Goal: Information Seeking & Learning: Learn about a topic

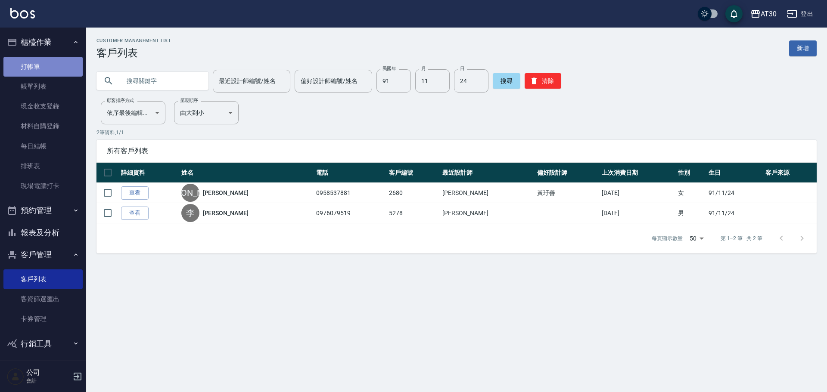
click at [55, 63] on link "打帳單" at bounding box center [42, 67] width 79 height 20
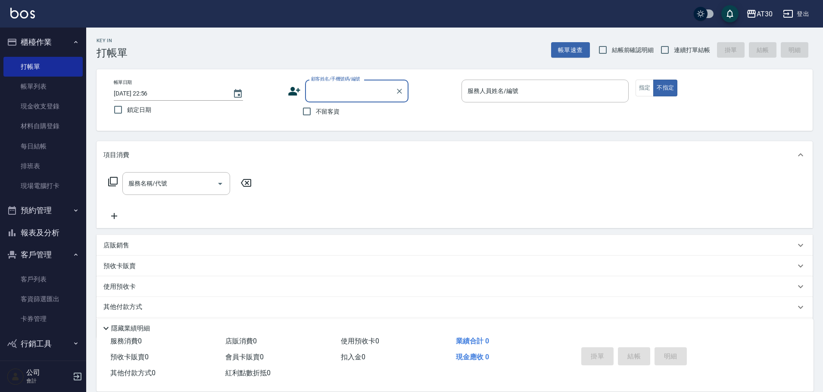
click at [294, 88] on icon at bounding box center [294, 91] width 12 height 9
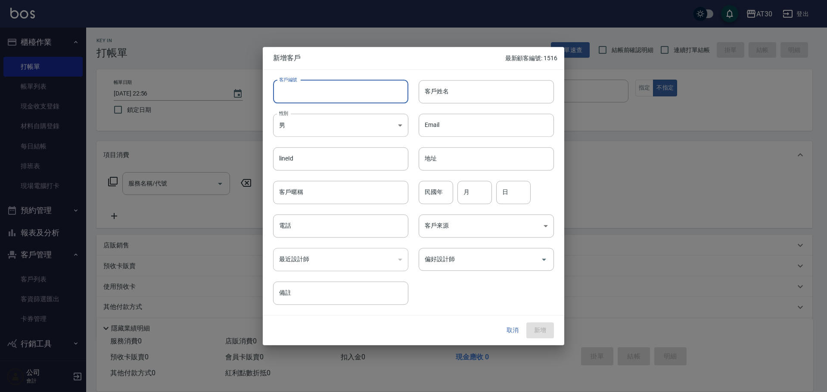
click at [307, 96] on input "客戶編號" at bounding box center [340, 91] width 135 height 23
type input "1520"
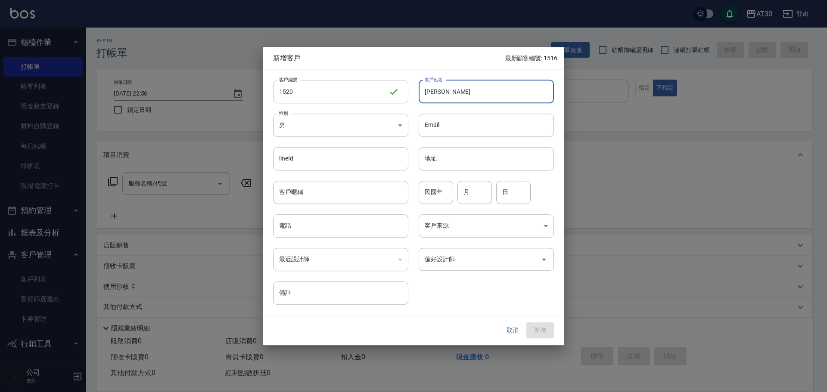
type input "[PERSON_NAME]"
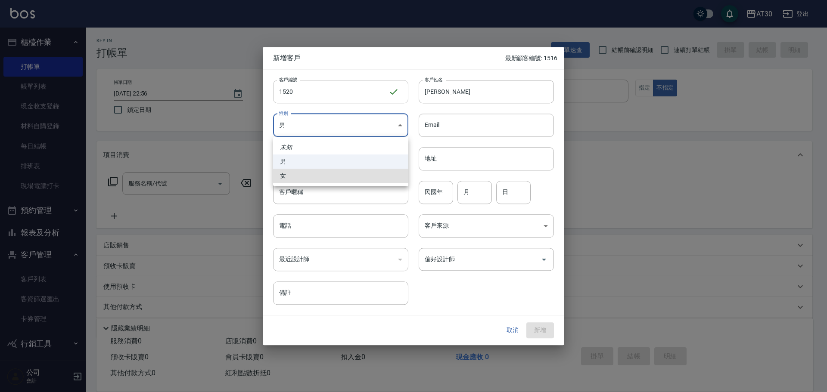
type input "[DEMOGRAPHIC_DATA]"
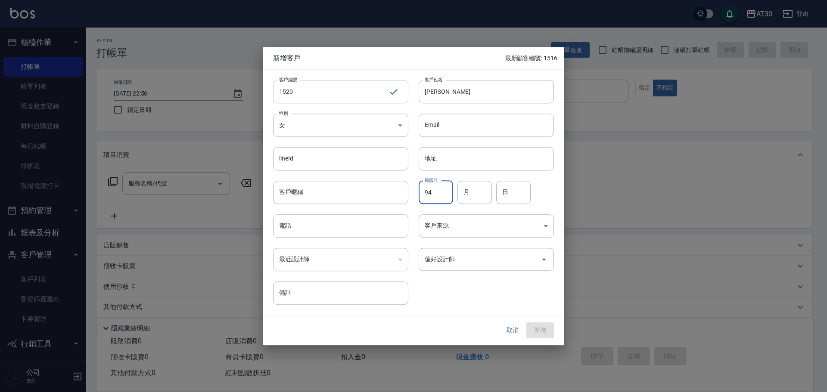
type input "94"
type input "03"
type input "17"
type input "0981090298"
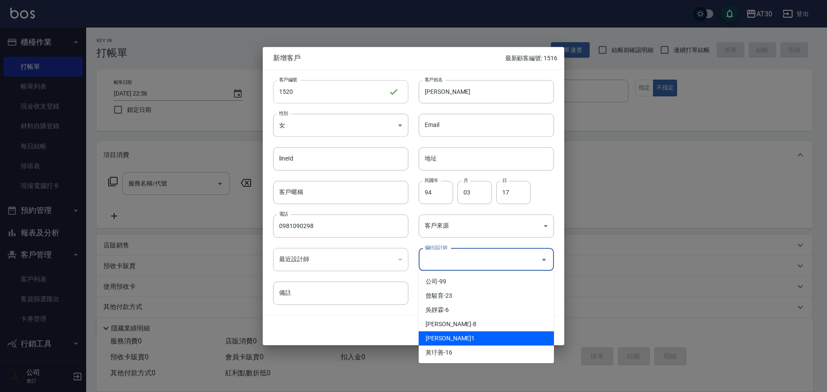
type input "劉千慈"
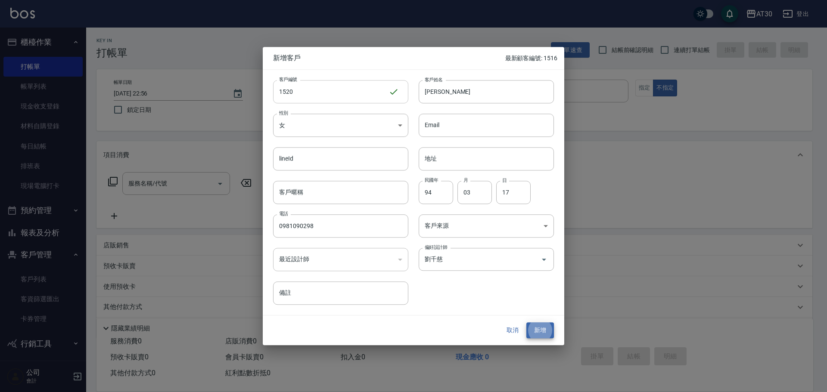
click at [526, 323] on button "新增" at bounding box center [540, 331] width 28 height 16
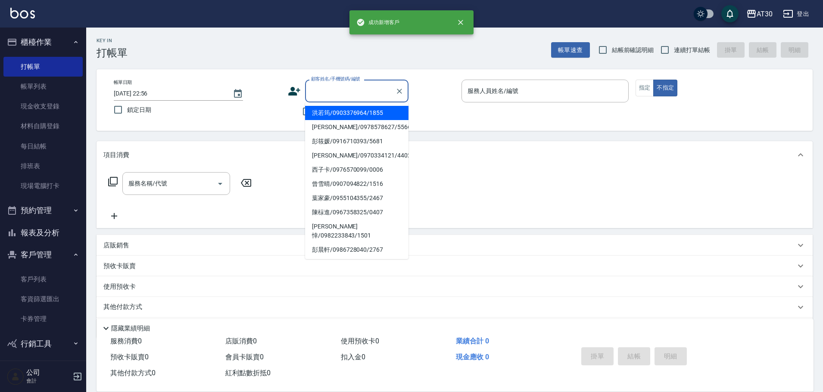
click at [311, 87] on input "顧客姓名/手機號碼/編號" at bounding box center [350, 91] width 83 height 15
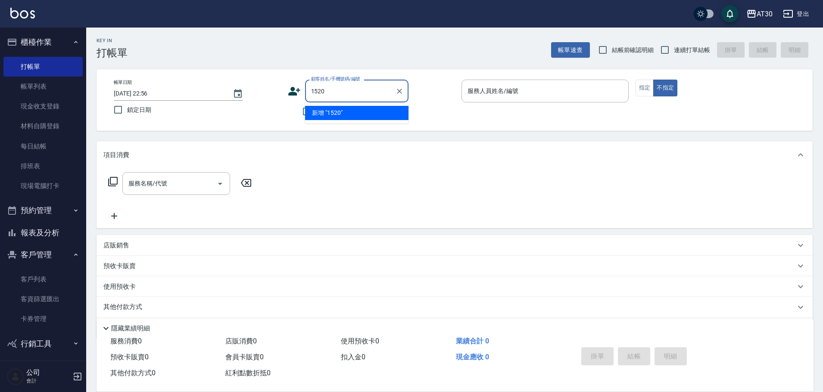
type input "1520"
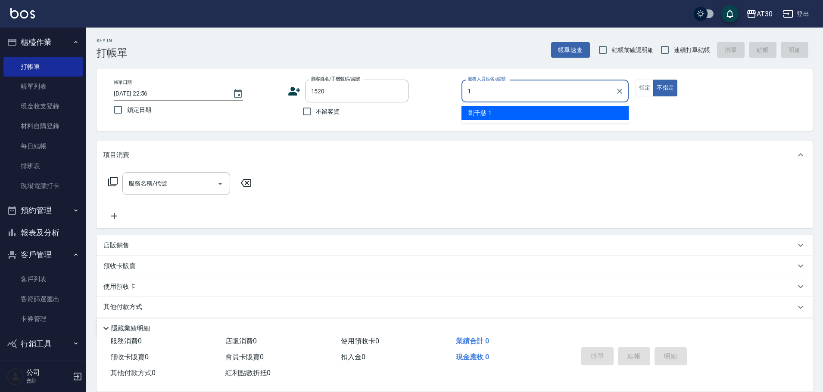
type input "劉千慈-1"
type button "false"
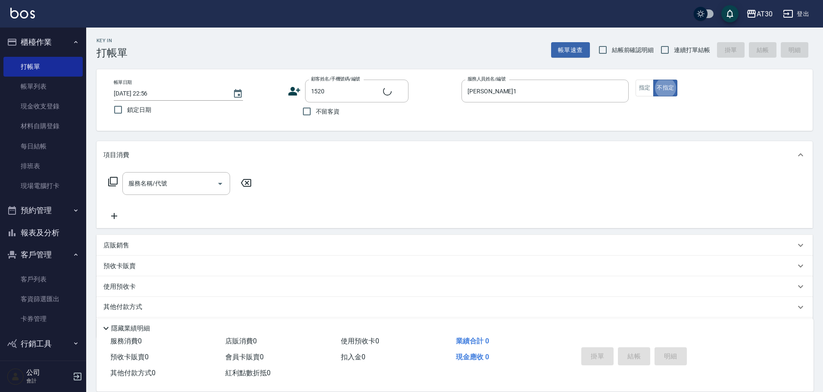
type input "張多珈/0981090298/1520"
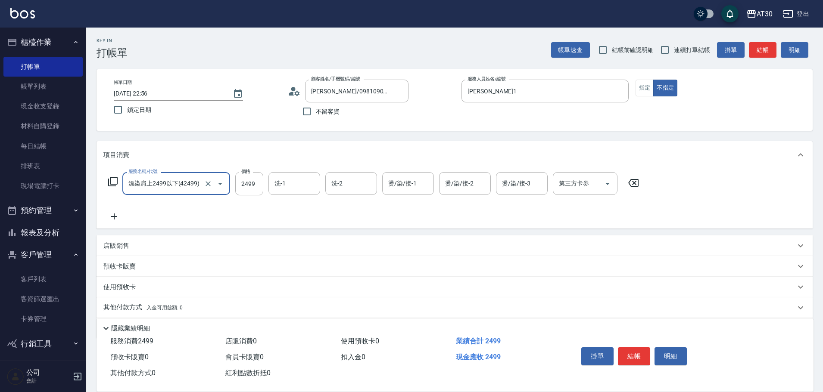
type input "漂染肩上2499以下(42499)"
type input "曾駿育-23"
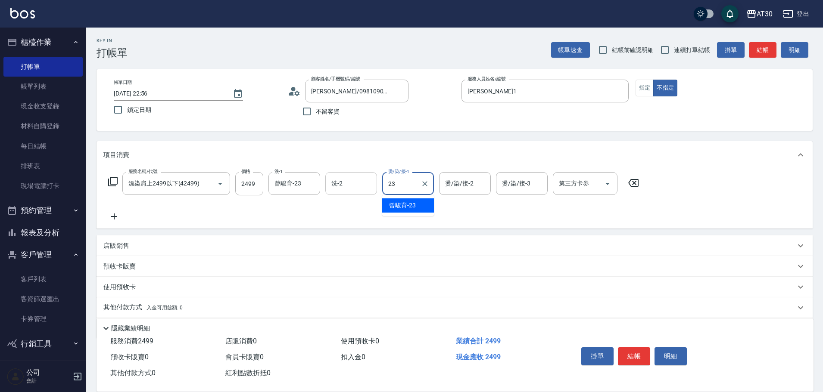
type input "曾駿育-23"
type input "公司-99"
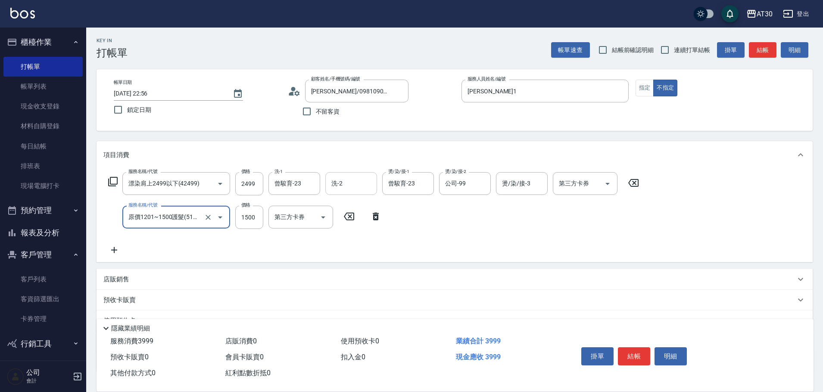
type input "原價1201~1500護髮(51500)"
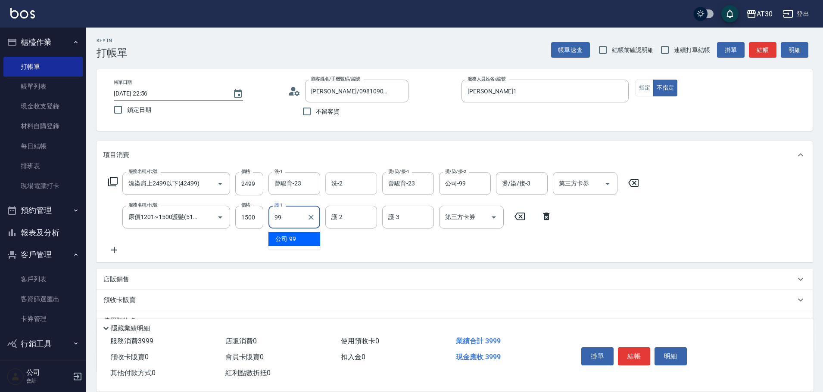
type input "公司-99"
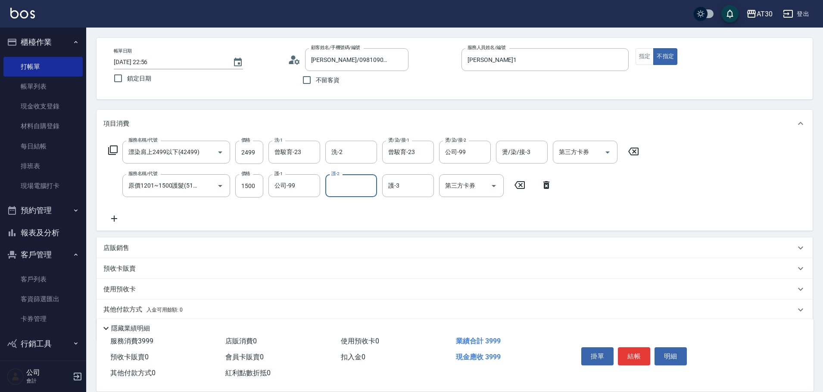
click at [237, 309] on div "其他付款方式 入金可用餘額: 0" at bounding box center [449, 309] width 692 height 9
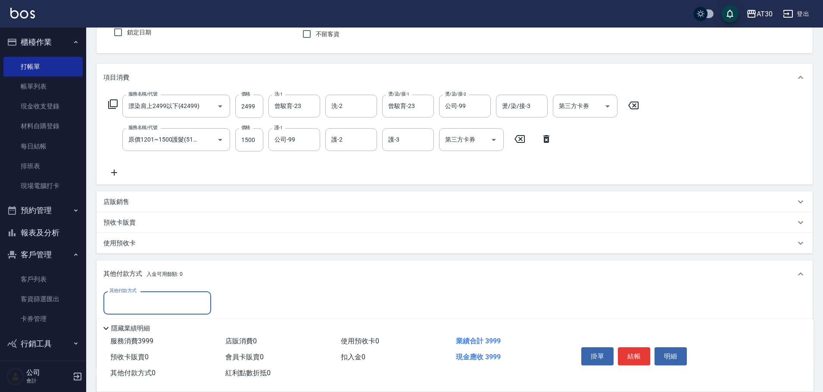
scroll to position [84, 0]
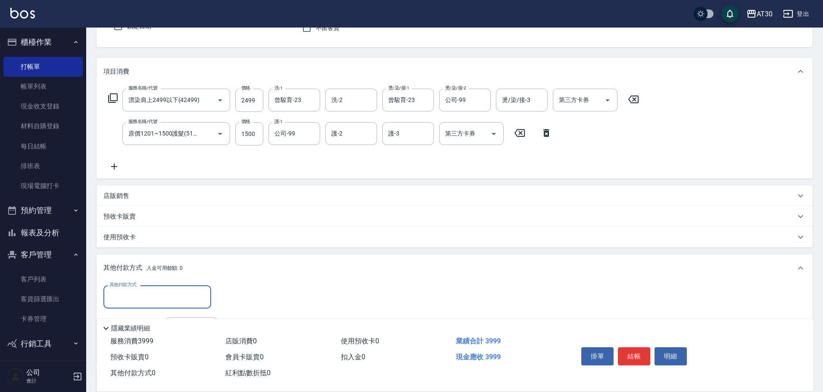
click at [160, 294] on input "其他付款方式" at bounding box center [157, 296] width 100 height 15
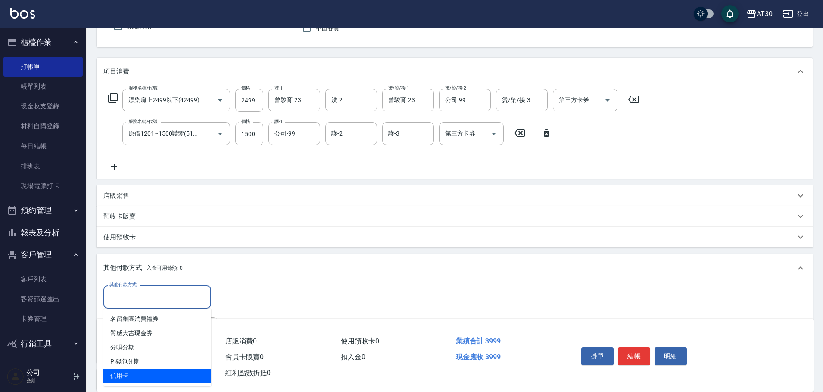
click at [141, 372] on span "信用卡" at bounding box center [157, 376] width 108 height 14
type input "信用卡"
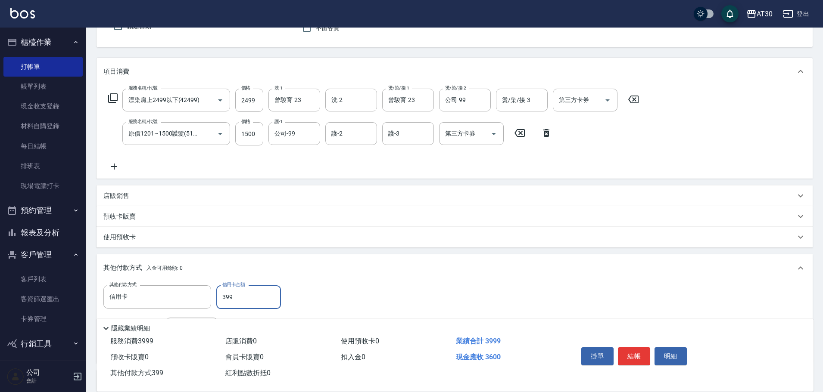
type input "3999"
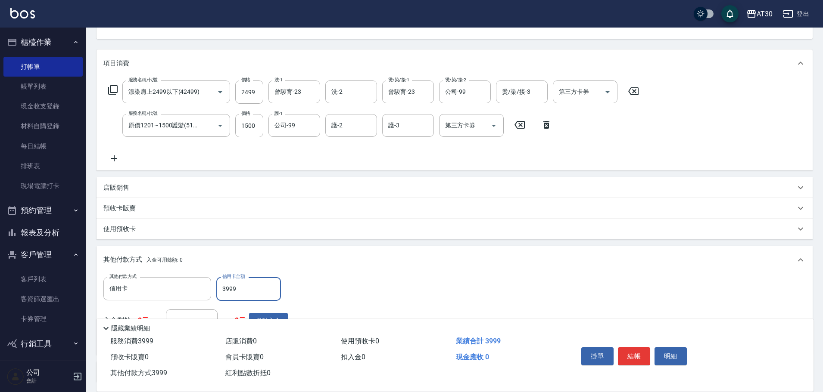
scroll to position [95, 0]
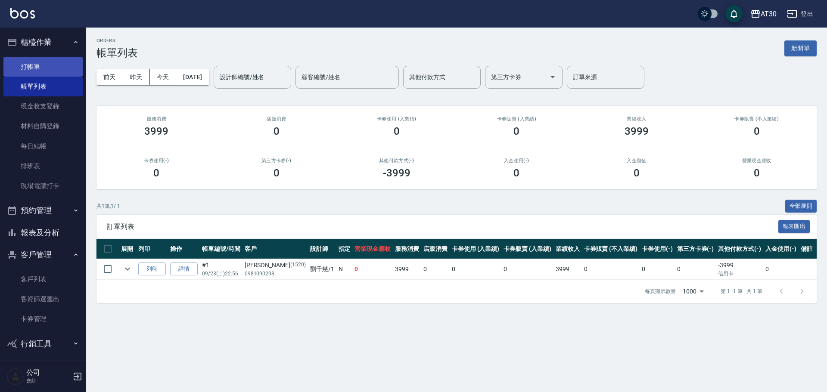
click at [56, 73] on link "打帳單" at bounding box center [42, 67] width 79 height 20
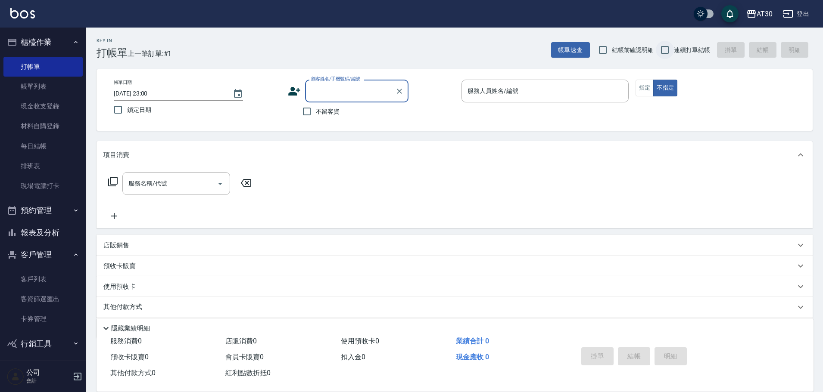
click at [666, 52] on input "連續打單結帳" at bounding box center [665, 50] width 18 height 18
checkbox input "true"
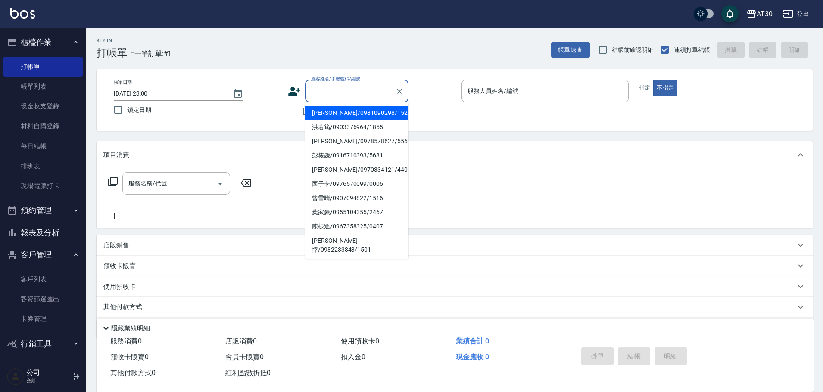
click at [344, 96] on input "顧客姓名/手機號碼/編號" at bounding box center [350, 91] width 83 height 15
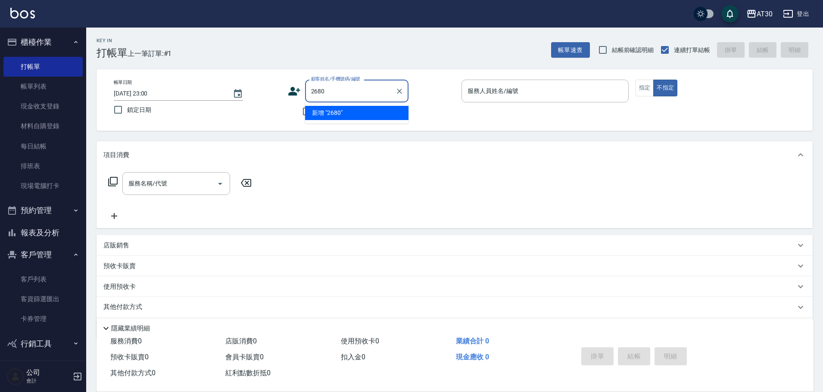
type input "2680"
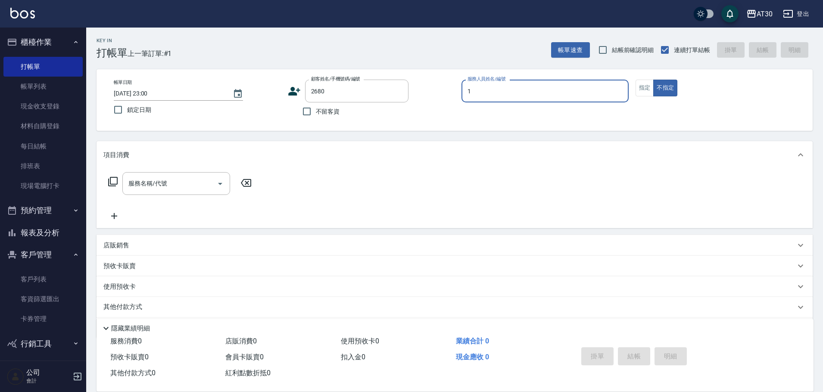
type input "劉千慈-1"
type button "false"
type input "盧勻筑/0958537881/2680"
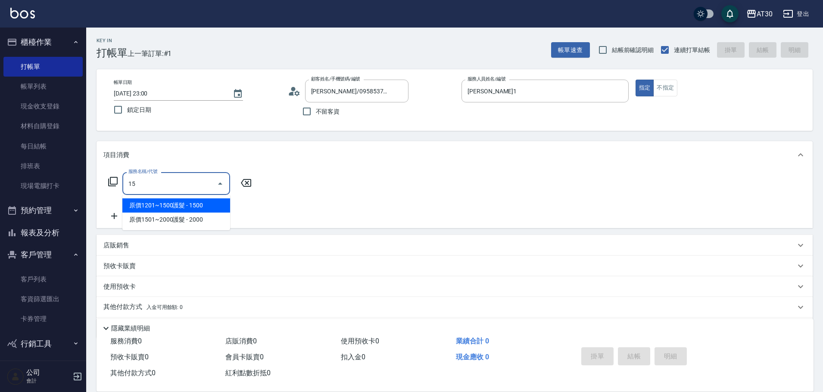
type input "1"
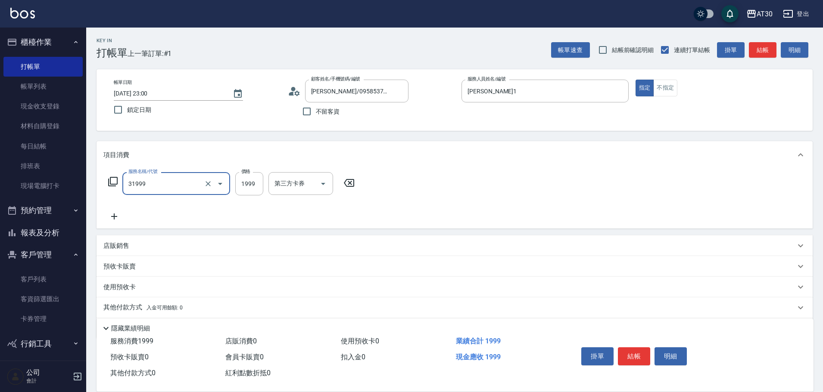
type input "1999以下燙髮(31999)"
type input "1500"
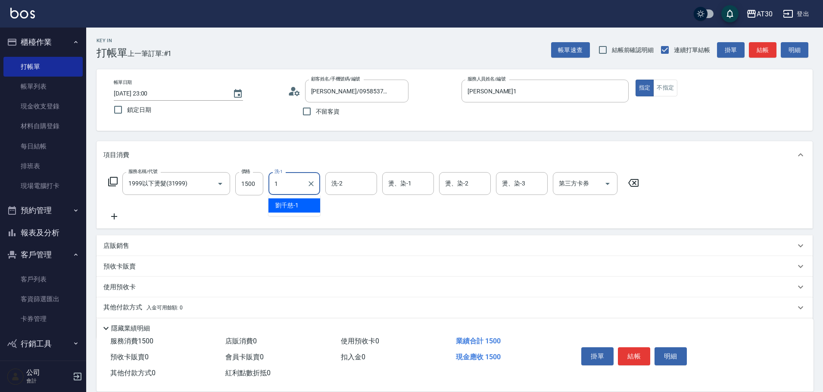
type input "劉千慈-1"
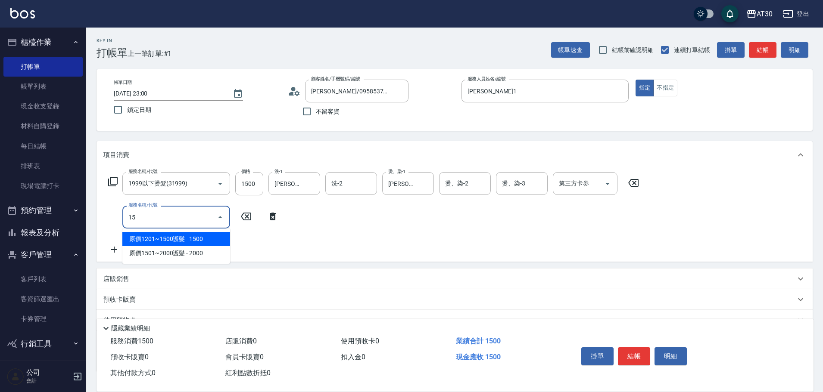
type input "150"
click at [205, 221] on icon "Clear" at bounding box center [208, 217] width 9 height 9
click at [184, 223] on input "服務名稱/代號" at bounding box center [164, 217] width 76 height 15
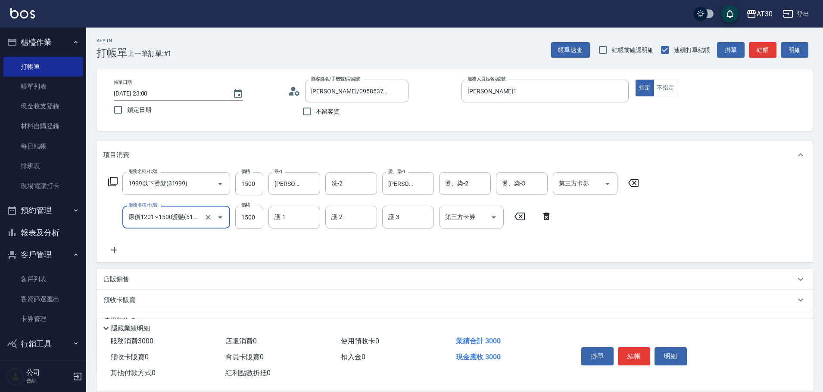
type input "原價1201~1500護髮(51500)"
type input "劉千慈-1"
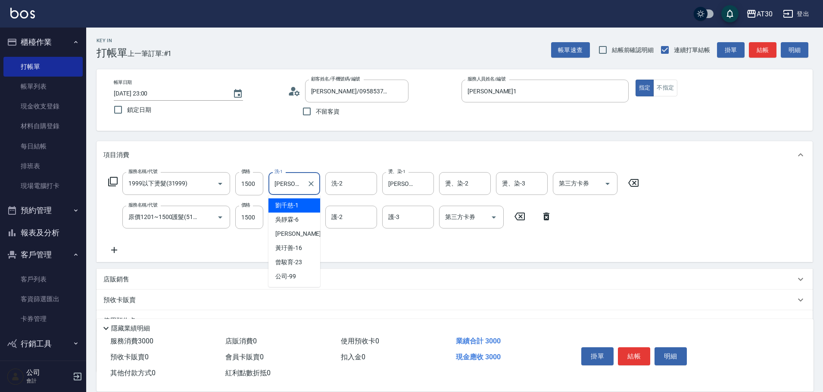
click at [299, 186] on input "劉千慈-1" at bounding box center [287, 183] width 31 height 15
drag, startPoint x: 299, startPoint y: 186, endPoint x: 264, endPoint y: 203, distance: 38.3
click at [264, 203] on div "服務名稱/代號 1999以下燙髮(31999) 服務名稱/代號 價格 1500 價格 洗-1 劉千慈-1 洗-1 洗-2 洗-2 燙、染-1 劉千慈-1 燙、…" at bounding box center [373, 213] width 541 height 83
type input "曾駿育-23"
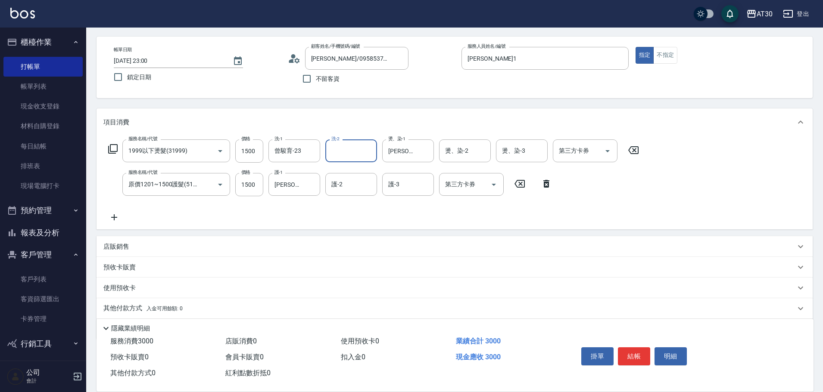
scroll to position [63, 0]
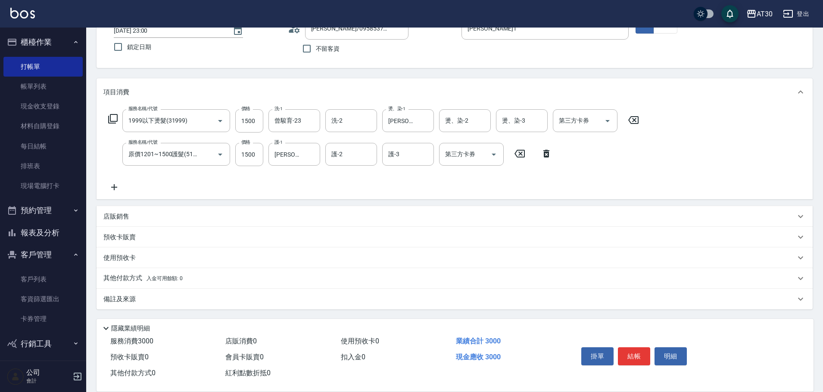
click at [147, 280] on span "入金可用餘額: 0" at bounding box center [164, 279] width 37 height 6
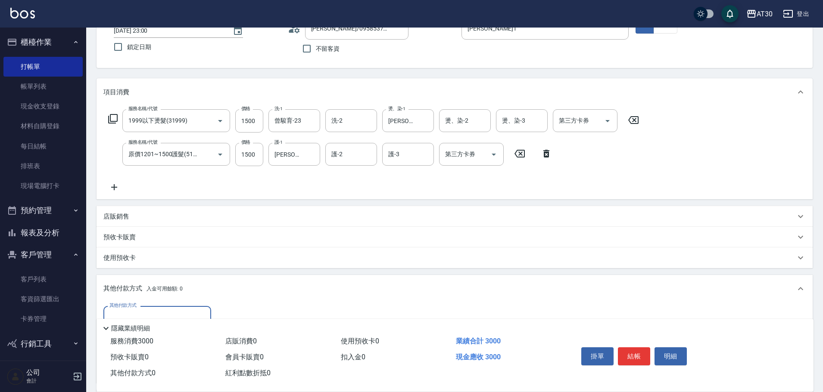
scroll to position [0, 0]
click at [160, 311] on input "其他付款方式" at bounding box center [157, 317] width 100 height 15
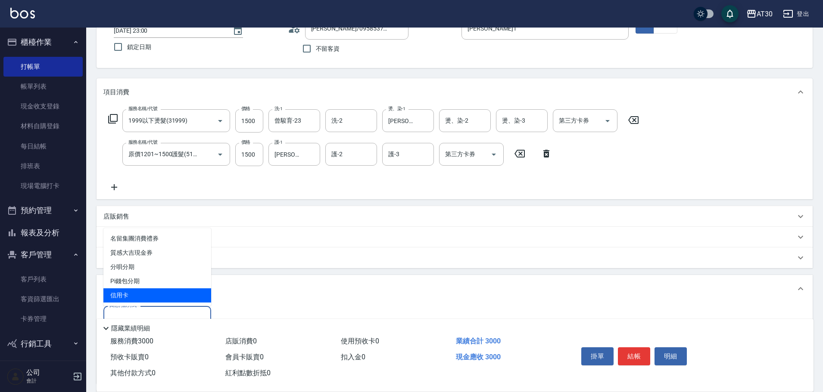
click at [165, 294] on span "信用卡" at bounding box center [157, 296] width 108 height 14
type input "信用卡"
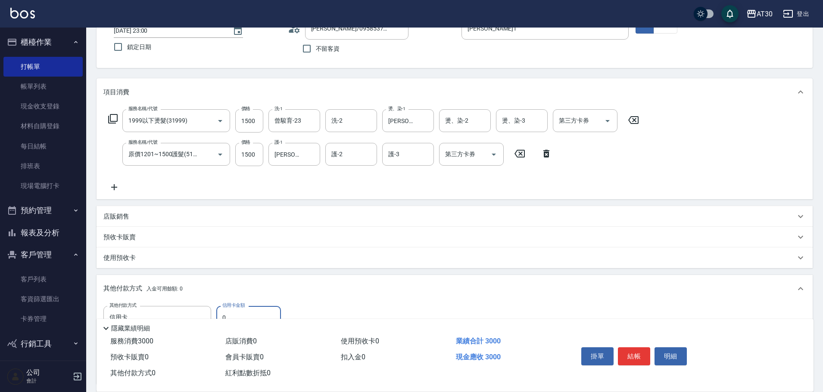
click at [239, 306] on label "信用卡金額" at bounding box center [233, 305] width 22 height 6
click at [239, 306] on input "0" at bounding box center [248, 317] width 65 height 23
type input "3000"
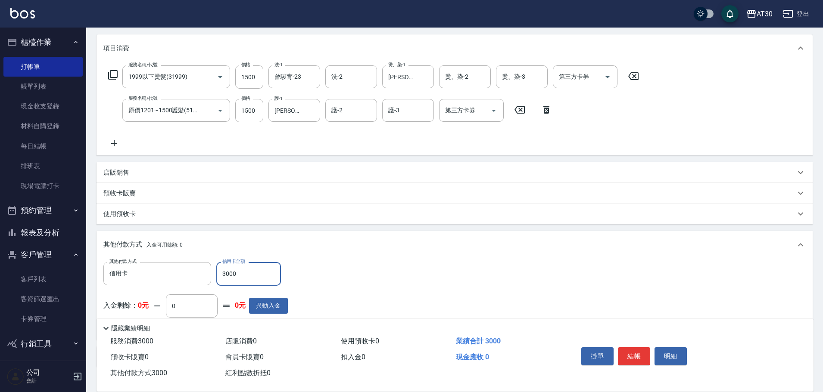
scroll to position [109, 0]
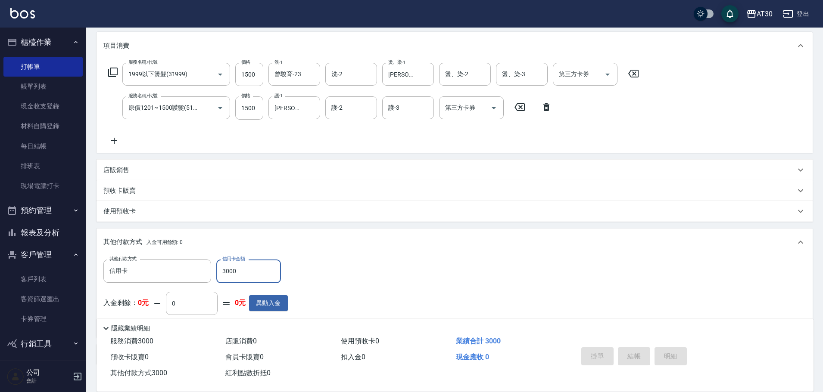
type input "2025/09/23 23:02"
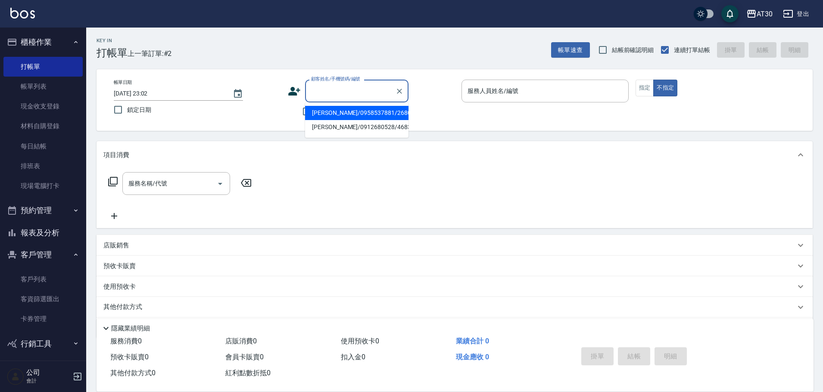
click at [362, 93] on input "顧客姓名/手機號碼/編號" at bounding box center [350, 91] width 83 height 15
click at [362, 95] on input "顧客姓名/手機號碼/編號" at bounding box center [350, 91] width 83 height 15
click at [299, 97] on icon at bounding box center [294, 91] width 13 height 13
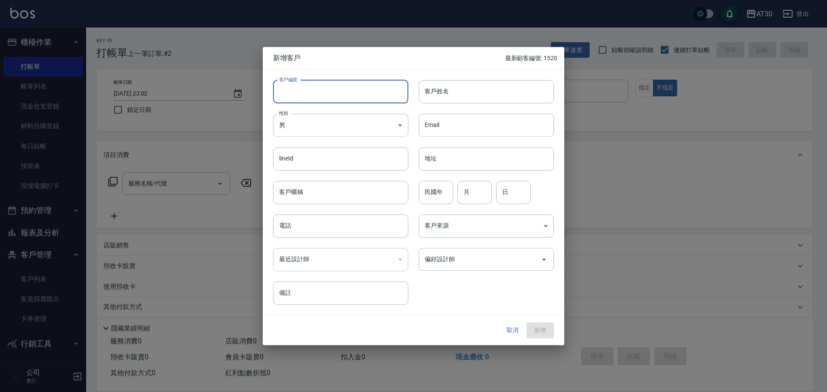
click at [299, 93] on input "客戶編號" at bounding box center [340, 91] width 135 height 23
type input "1518"
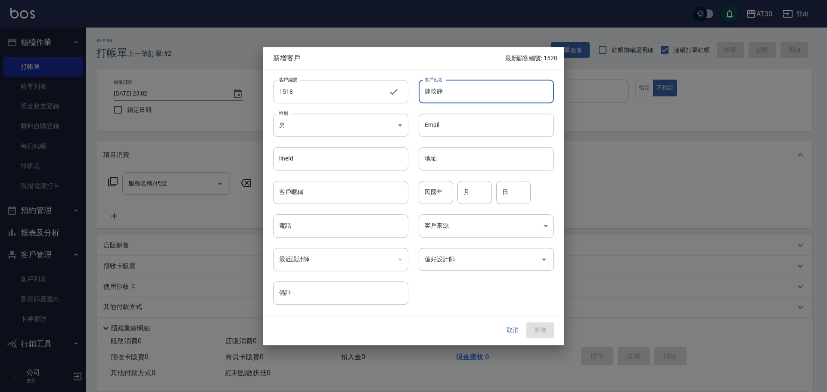
type input "陳玟靜"
type input "FEMALE"
type input "93"
type input "09"
type input "25"
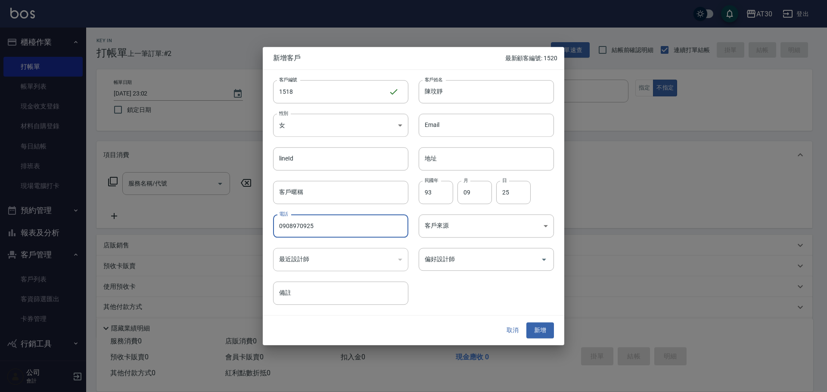
type input "0908970925"
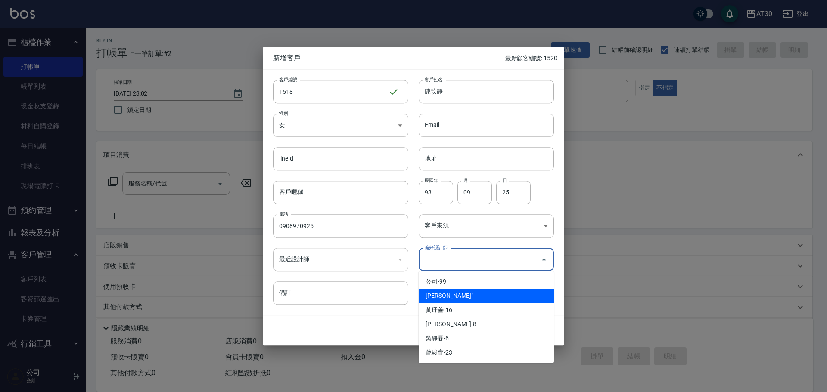
type input "劉千慈"
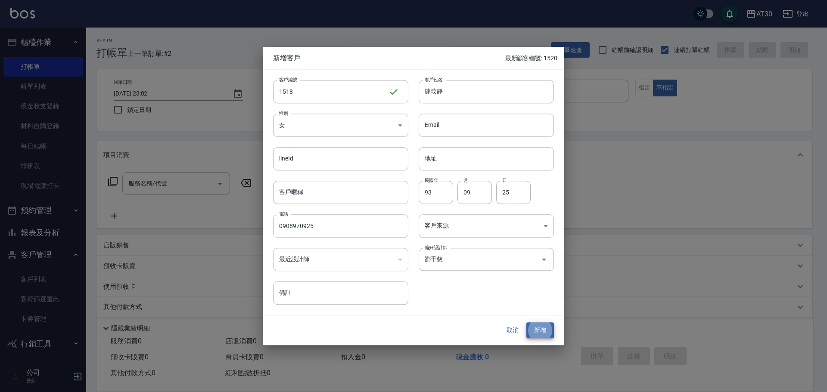
click at [526, 323] on button "新增" at bounding box center [540, 331] width 28 height 16
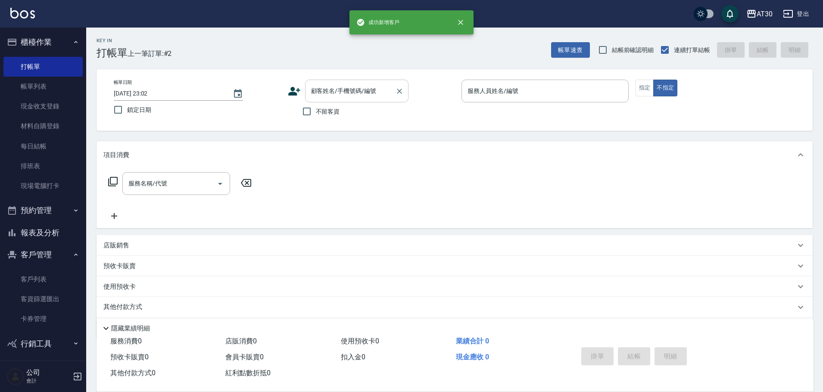
click at [339, 89] on input "顧客姓名/手機號碼/編號" at bounding box center [350, 91] width 83 height 15
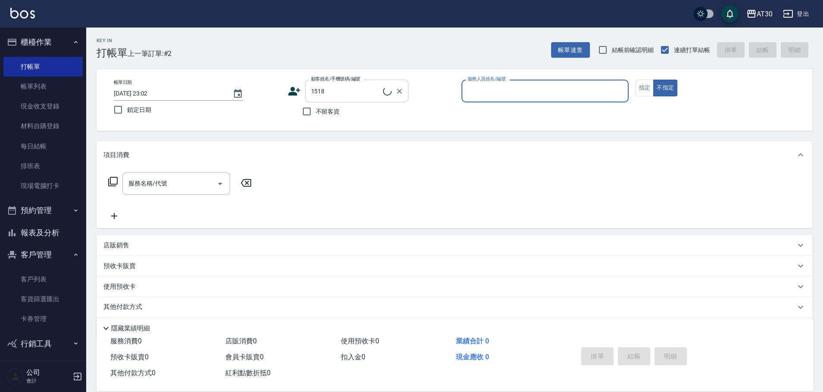
type input "陳玟靜/0908970925/1518"
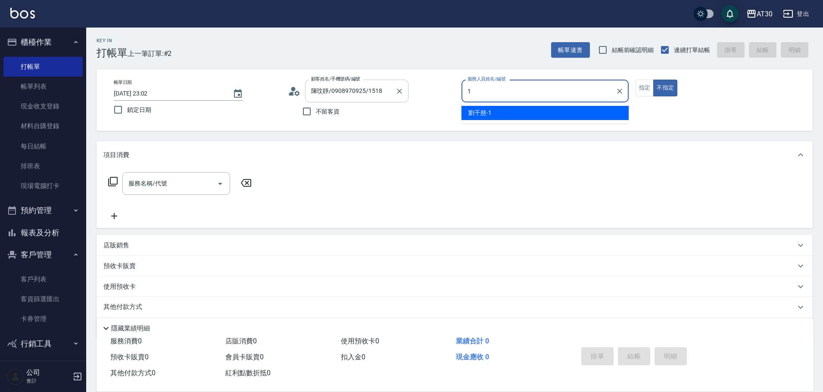
type input "劉千慈-1"
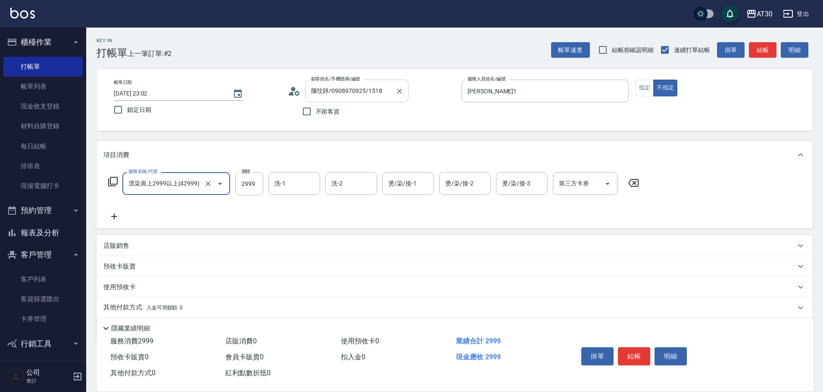
type input "漂染肩上2999以上(42999)"
type input "公司-99"
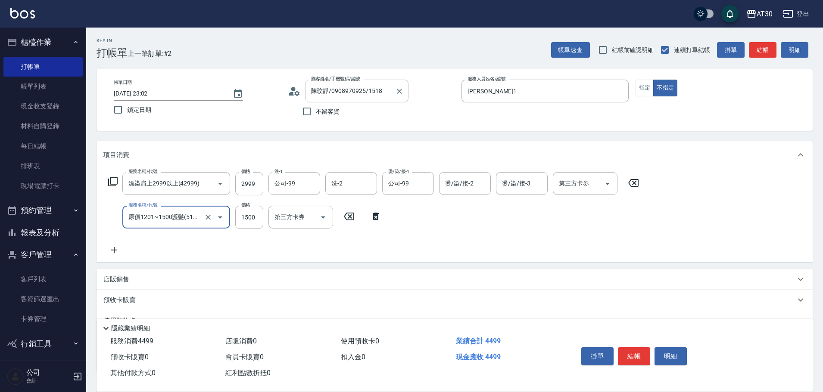
type input "原價1201~1500護髮(51500)"
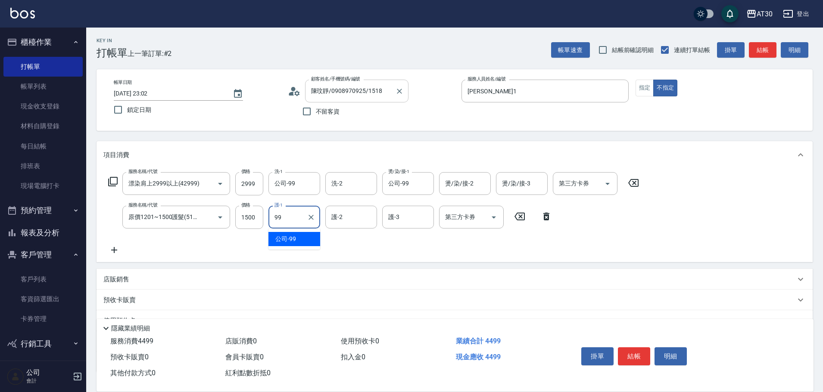
type input "公司-99"
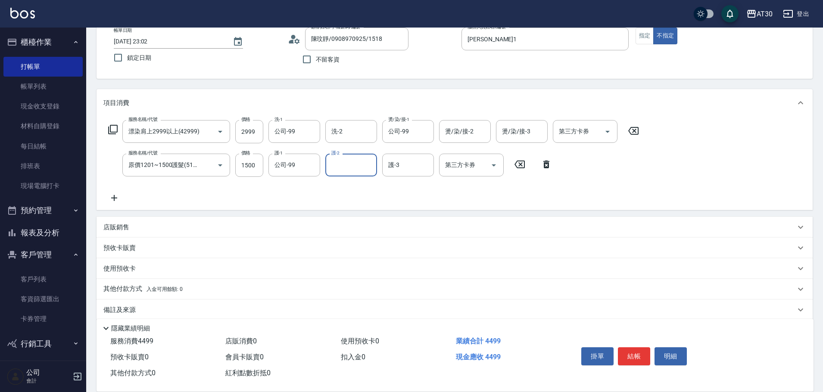
scroll to position [63, 0]
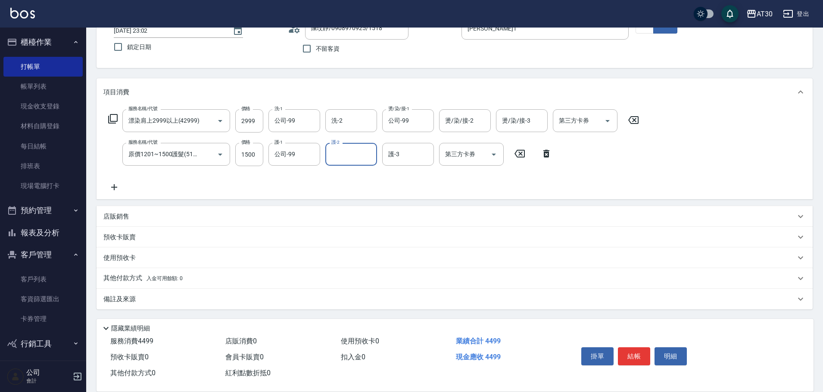
click at [193, 283] on div "其他付款方式 入金可用餘額: 0" at bounding box center [449, 278] width 692 height 9
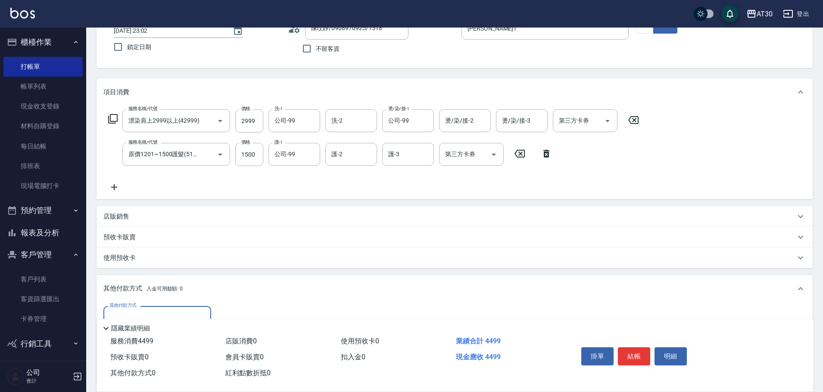
scroll to position [0, 0]
click at [164, 308] on div "其他付款方式" at bounding box center [157, 317] width 108 height 23
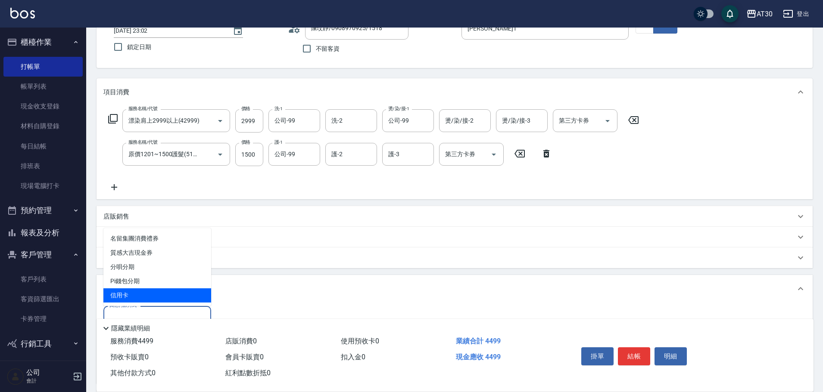
click at [165, 294] on span "信用卡" at bounding box center [157, 296] width 108 height 14
type input "信用卡"
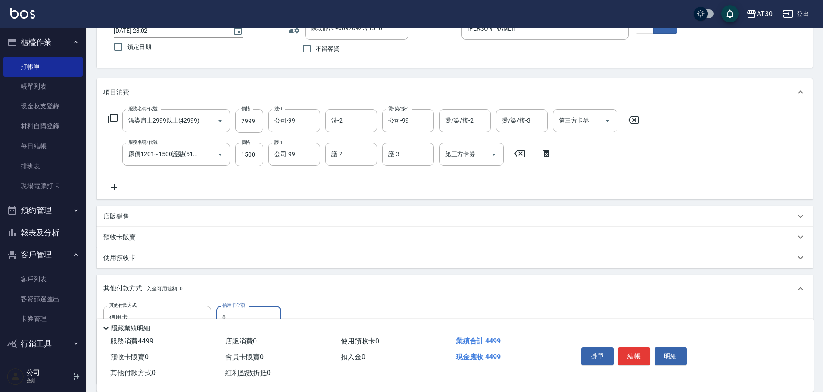
click at [231, 310] on input "0" at bounding box center [248, 317] width 65 height 23
type input "4499"
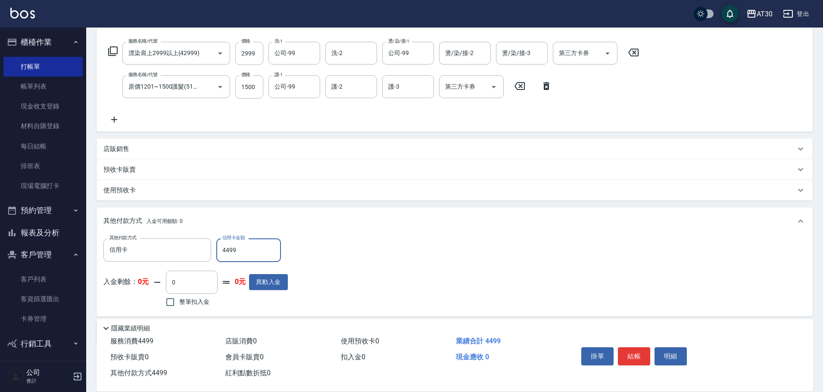
scroll to position [159, 0]
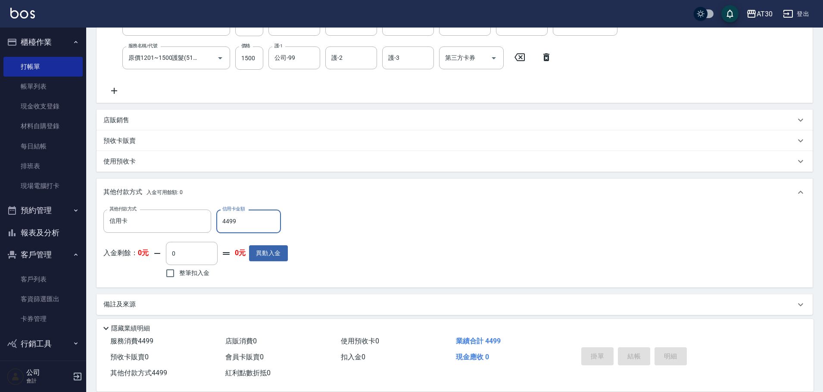
type input "2025/09/23 23:03"
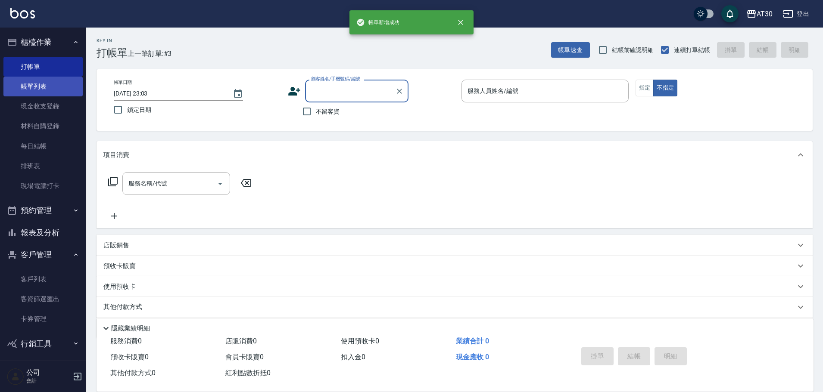
click at [39, 89] on link "帳單列表" at bounding box center [42, 87] width 79 height 20
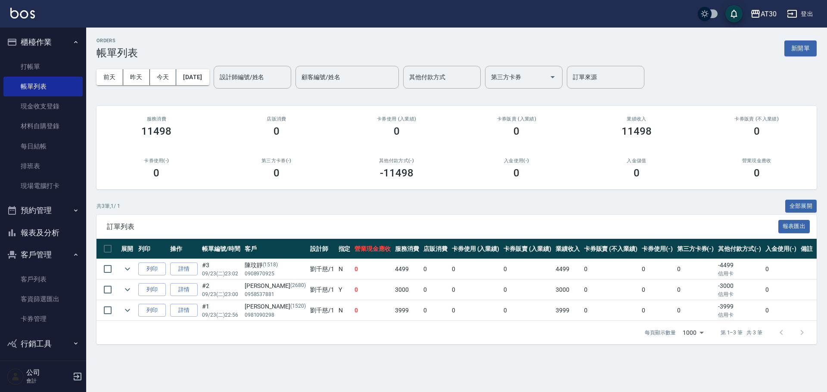
click at [28, 227] on button "報表及分析" at bounding box center [42, 233] width 79 height 22
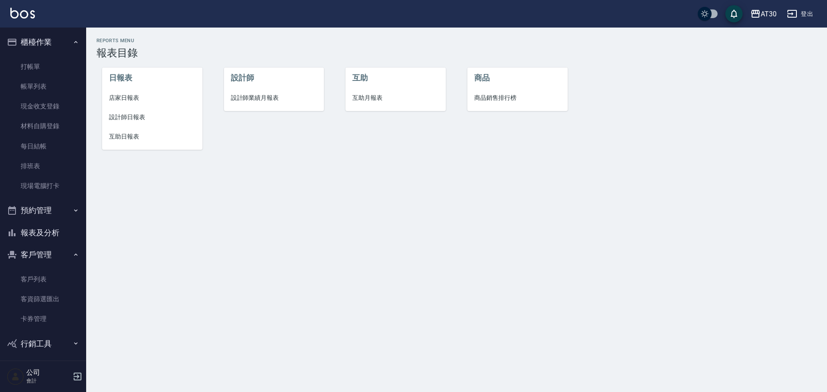
click at [138, 97] on span "店家日報表" at bounding box center [152, 97] width 87 height 9
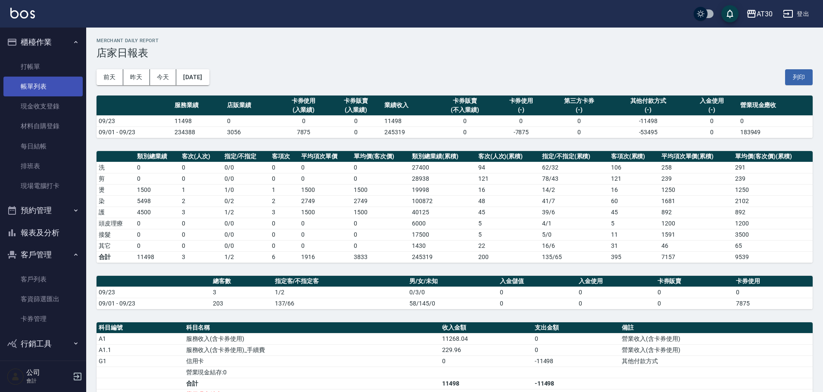
click at [30, 89] on link "帳單列表" at bounding box center [42, 87] width 79 height 20
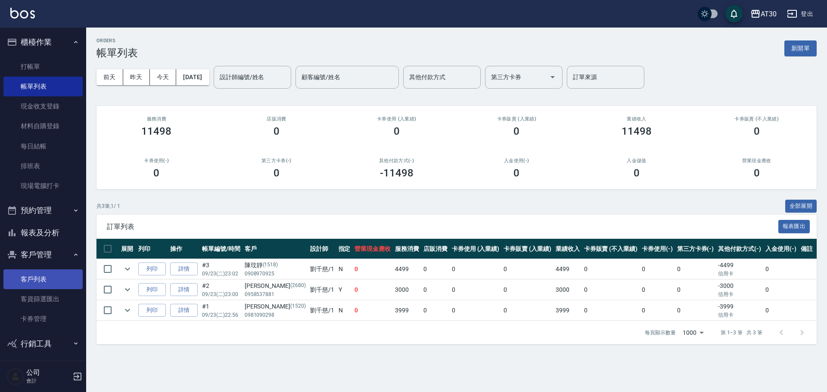
click at [42, 278] on link "客戶列表" at bounding box center [42, 280] width 79 height 20
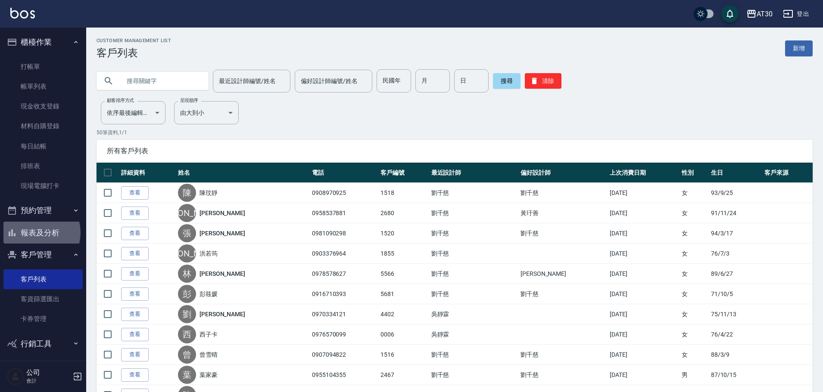
click at [35, 233] on button "報表及分析" at bounding box center [42, 233] width 79 height 22
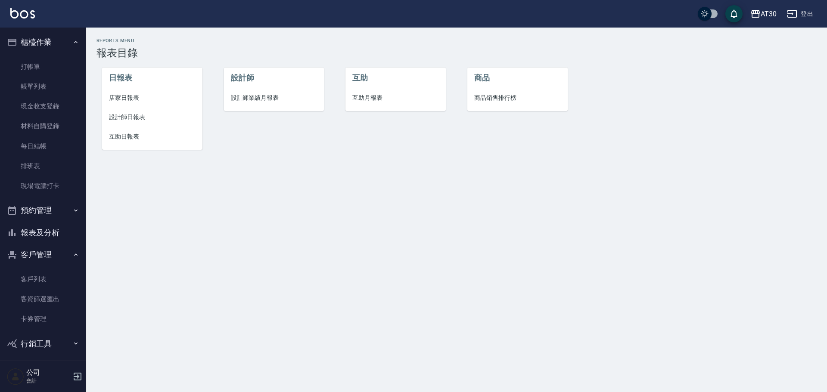
click at [142, 118] on span "設計師日報表" at bounding box center [152, 117] width 87 height 9
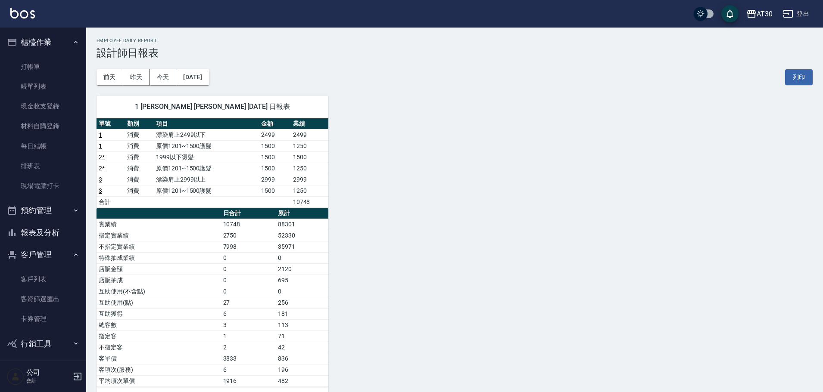
scroll to position [16, 0]
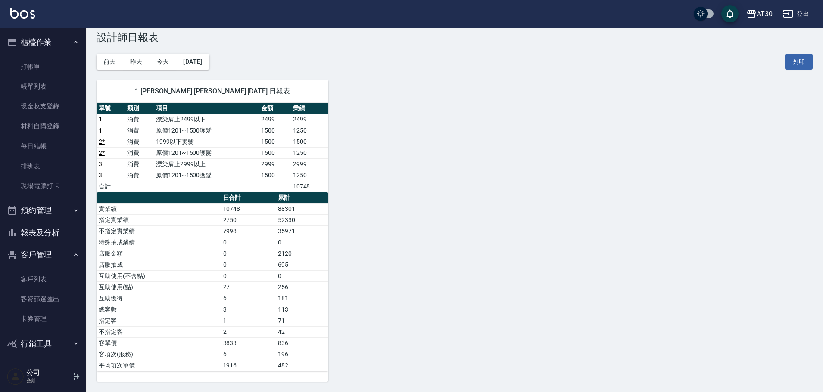
click at [50, 234] on button "報表及分析" at bounding box center [42, 233] width 79 height 22
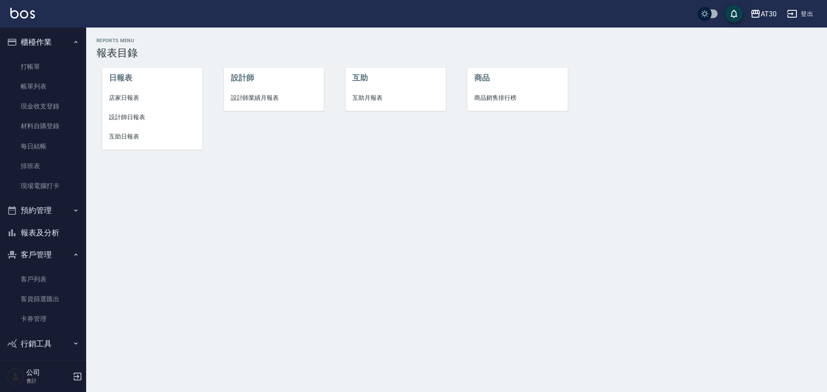
click at [116, 99] on span "店家日報表" at bounding box center [152, 97] width 87 height 9
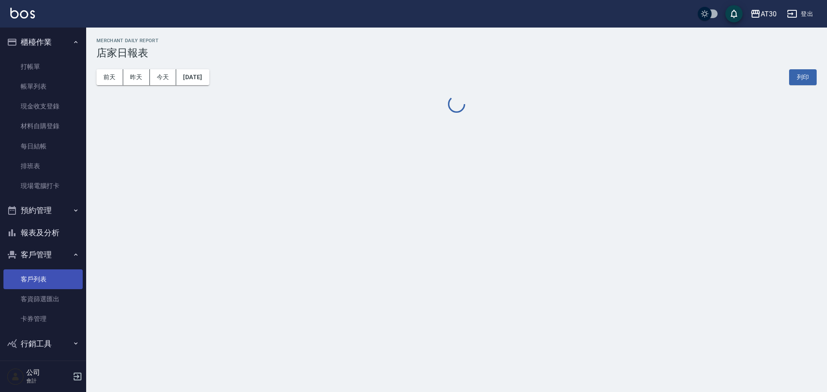
click at [39, 278] on link "客戶列表" at bounding box center [42, 280] width 79 height 20
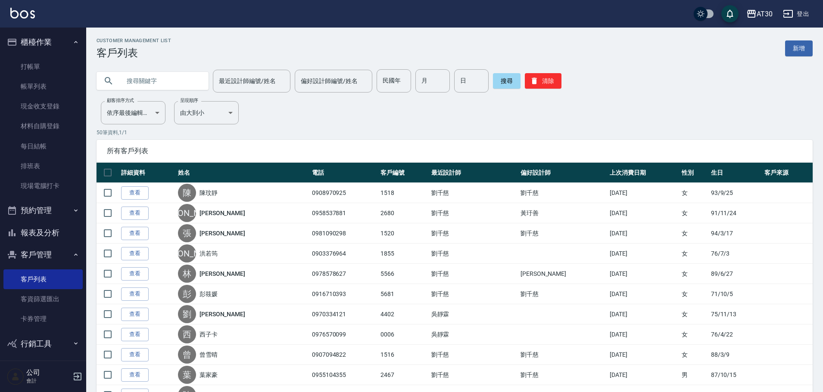
click at [44, 226] on button "報表及分析" at bounding box center [42, 233] width 79 height 22
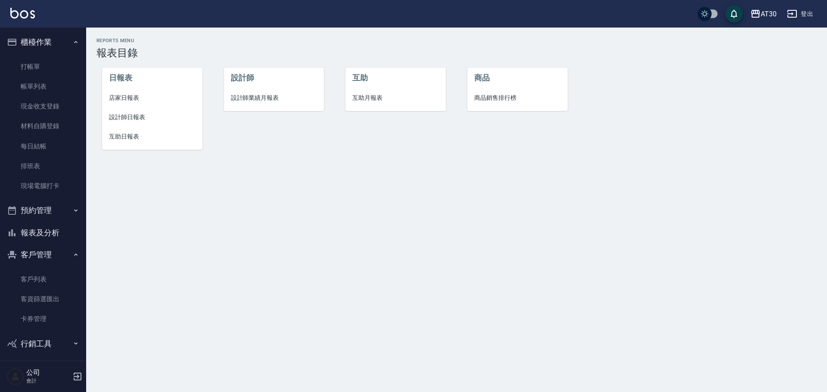
click at [138, 113] on span "設計師日報表" at bounding box center [152, 117] width 87 height 9
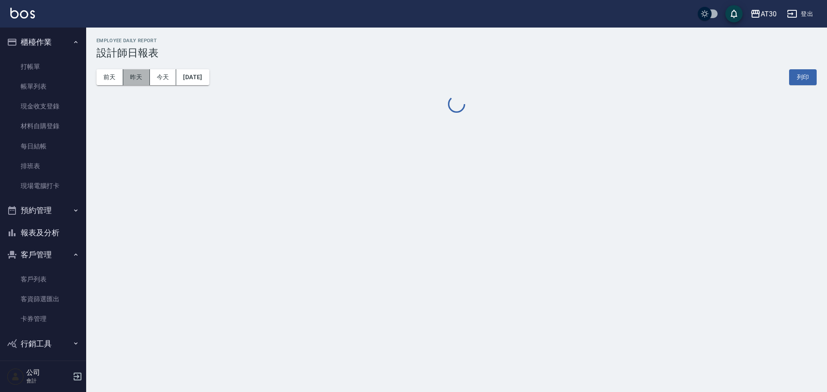
click at [136, 77] on button "昨天" at bounding box center [136, 77] width 27 height 16
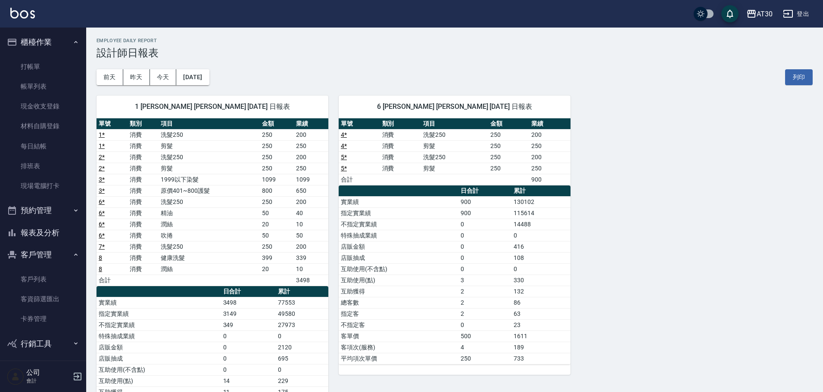
click at [43, 229] on button "報表及分析" at bounding box center [42, 233] width 79 height 22
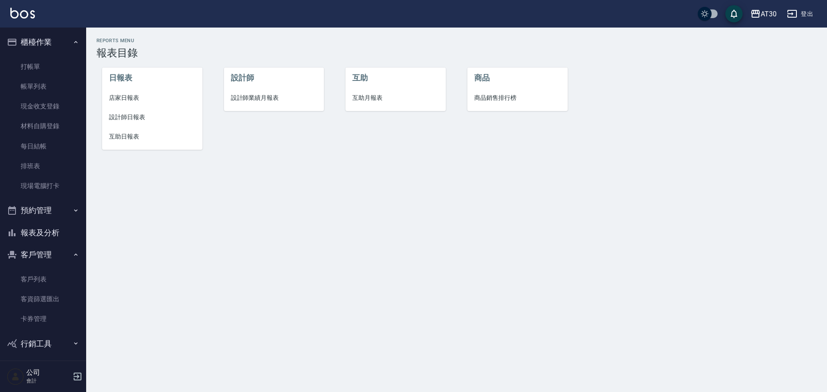
click at [279, 99] on span "設計師業績月報表" at bounding box center [274, 97] width 87 height 9
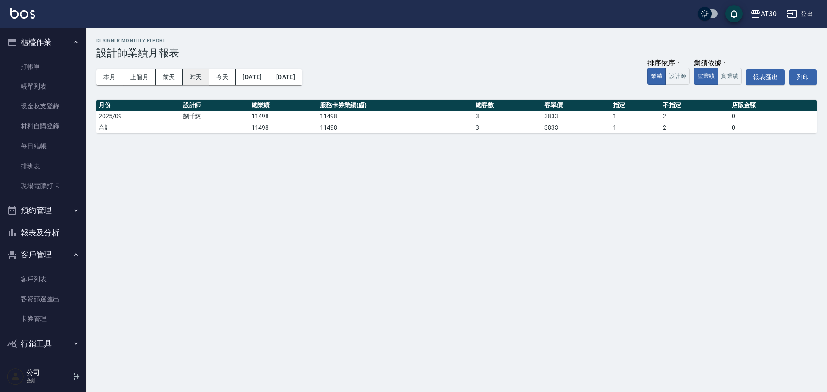
click at [193, 78] on button "昨天" at bounding box center [196, 77] width 27 height 16
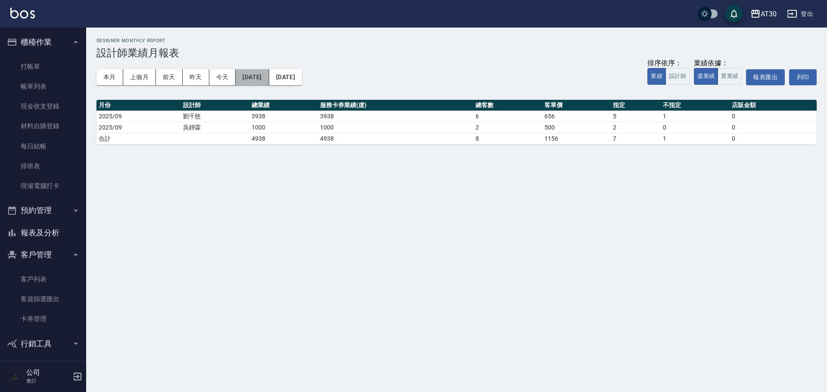
click at [253, 75] on button "2025/09/22" at bounding box center [252, 77] width 33 height 16
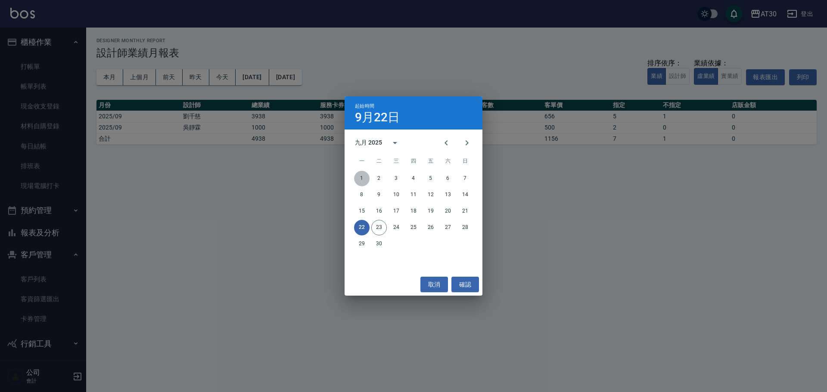
click at [357, 177] on button "1" at bounding box center [362, 179] width 16 height 16
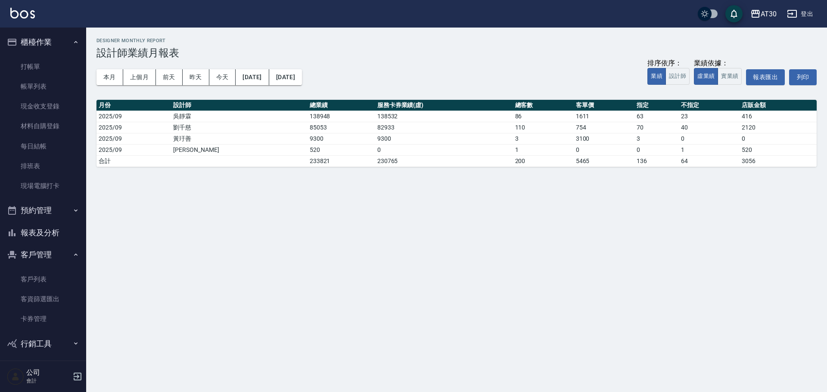
click at [66, 231] on button "報表及分析" at bounding box center [42, 233] width 79 height 22
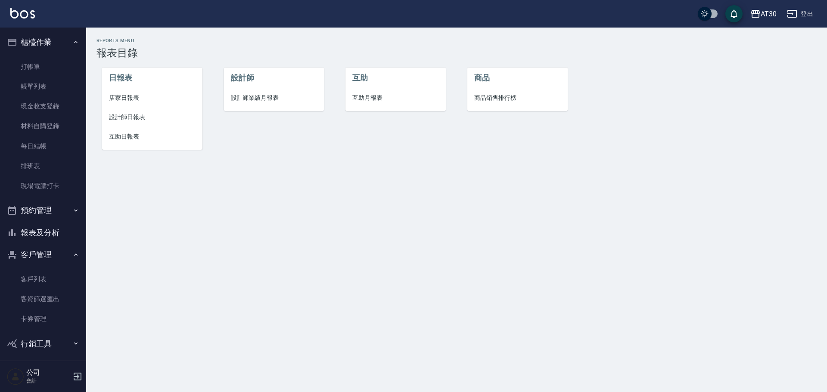
click at [379, 96] on span "互助月報表" at bounding box center [395, 97] width 87 height 9
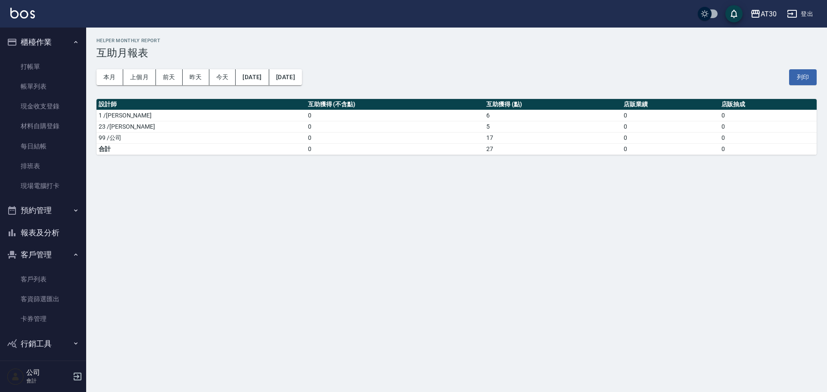
click at [48, 229] on button "報表及分析" at bounding box center [42, 233] width 79 height 22
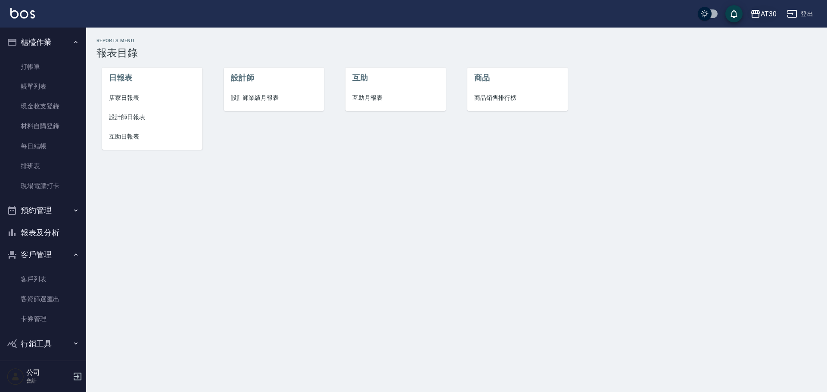
click at [768, 11] on div "AT30" at bounding box center [769, 14] width 16 height 11
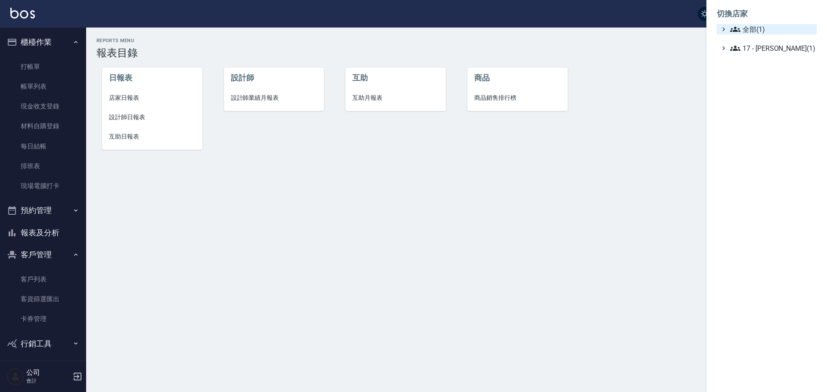
click at [766, 28] on span "全部(1)" at bounding box center [771, 29] width 83 height 10
click at [771, 31] on span "全部(1)" at bounding box center [771, 29] width 83 height 10
click at [771, 44] on span "17 - [PERSON_NAME](1)" at bounding box center [771, 48] width 83 height 10
click at [131, 136] on div at bounding box center [413, 196] width 827 height 392
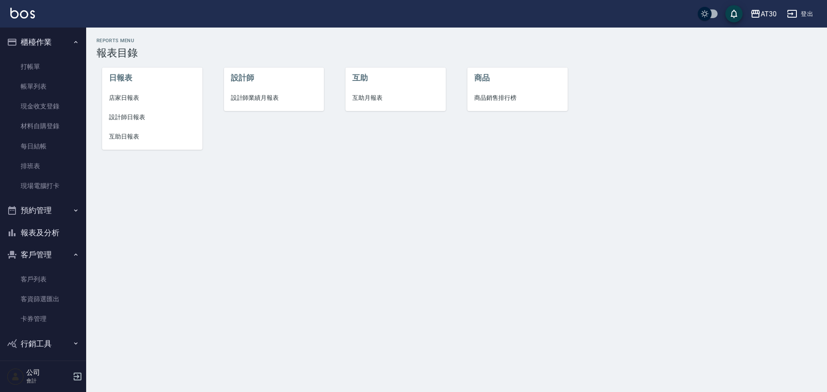
click at [135, 135] on span "互助日報表" at bounding box center [152, 136] width 87 height 9
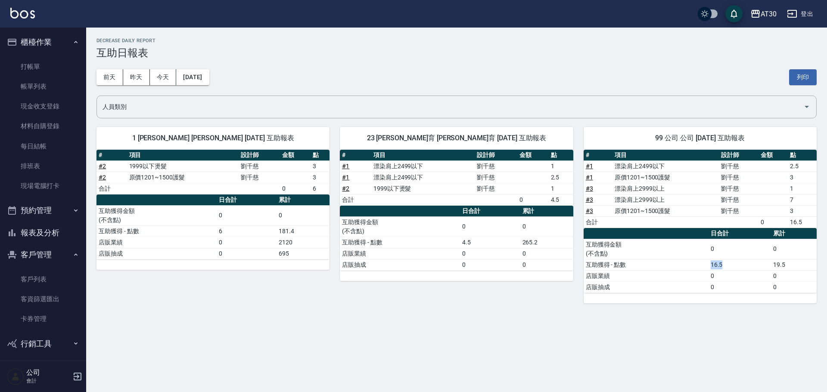
drag, startPoint x: 727, startPoint y: 265, endPoint x: 708, endPoint y: 269, distance: 20.1
click at [708, 269] on tr "互助獲得 - 點數 16.5 19.5" at bounding box center [700, 264] width 233 height 11
click at [693, 353] on div "AT30 2025-09-23 互助日報表 列印時間： 2025-09-23-23:25 Decrease Daily Report 互助日報表 前天 昨天 …" at bounding box center [413, 196] width 827 height 392
drag, startPoint x: 785, startPoint y: 265, endPoint x: 761, endPoint y: 269, distance: 24.4
click at [761, 269] on tr "互助獲得 - 點數 16.5 19.5" at bounding box center [700, 264] width 233 height 11
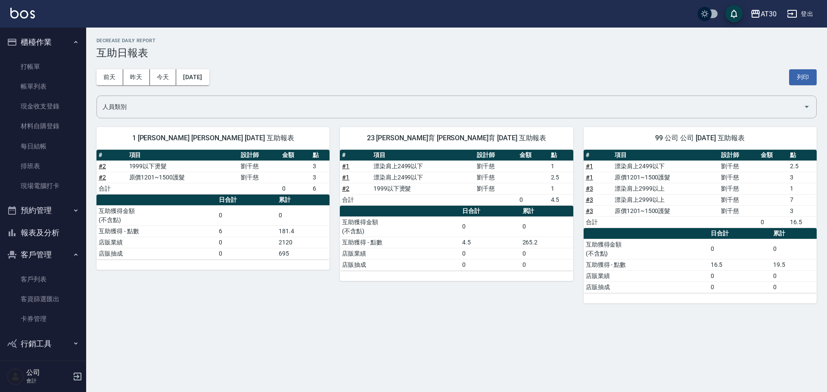
click at [749, 348] on div "AT30 2025-09-23 互助日報表 列印時間： 2025-09-23-23:25 Decrease Daily Report 互助日報表 前天 昨天 …" at bounding box center [413, 196] width 827 height 392
click at [56, 235] on button "報表及分析" at bounding box center [42, 233] width 79 height 22
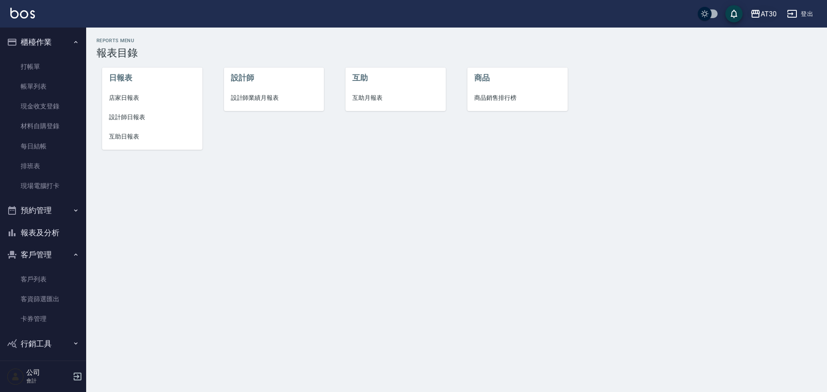
click at [769, 14] on div "AT30" at bounding box center [769, 14] width 16 height 11
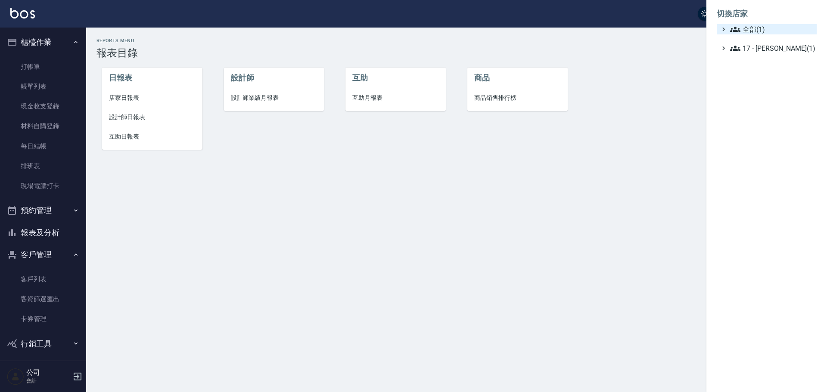
click at [770, 30] on span "全部(1)" at bounding box center [771, 29] width 83 height 10
click at [693, 88] on div at bounding box center [413, 196] width 827 height 392
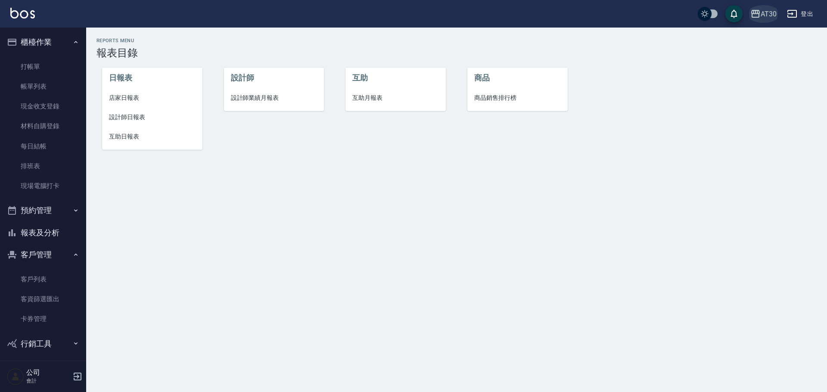
click at [768, 13] on div "AT30" at bounding box center [769, 14] width 16 height 11
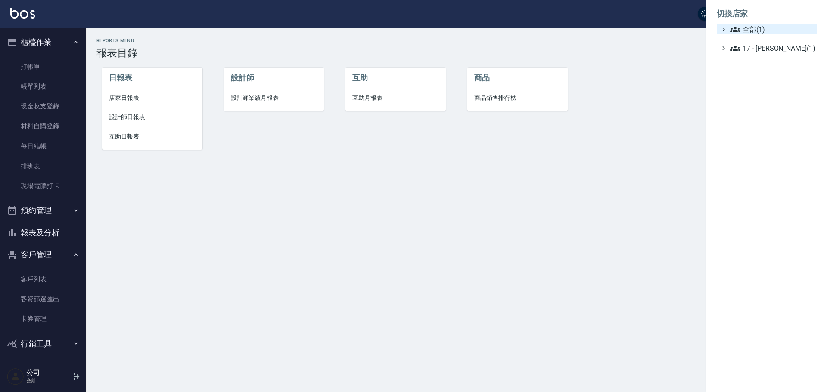
click at [765, 29] on span "全部(1)" at bounding box center [771, 29] width 83 height 10
click at [761, 30] on span "全部(1)" at bounding box center [771, 29] width 83 height 10
click at [750, 46] on span "17 - [PERSON_NAME](1)" at bounding box center [771, 48] width 83 height 10
click at [664, 102] on div at bounding box center [413, 196] width 827 height 392
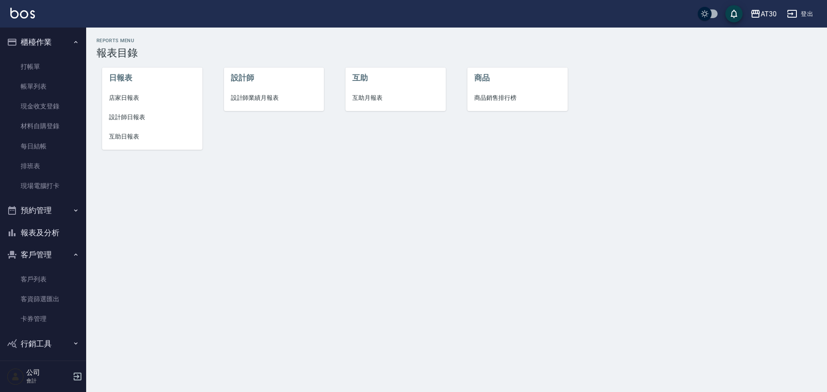
click at [798, 12] on button "登出" at bounding box center [799, 14] width 33 height 16
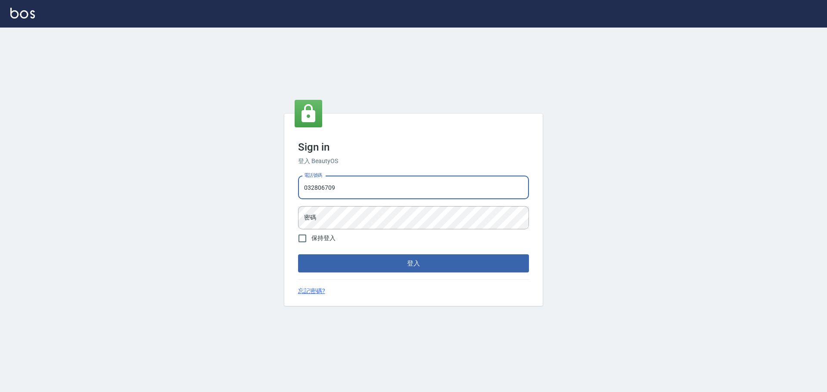
click at [360, 191] on input "032806709" at bounding box center [413, 187] width 231 height 23
type input "034258365"
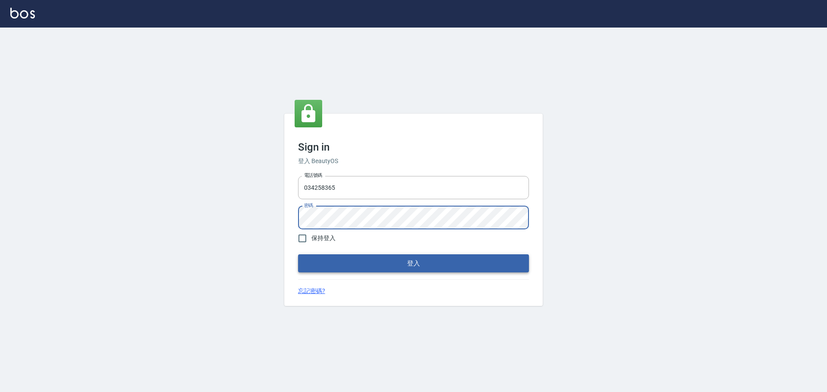
click at [298, 255] on button "登入" at bounding box center [413, 264] width 231 height 18
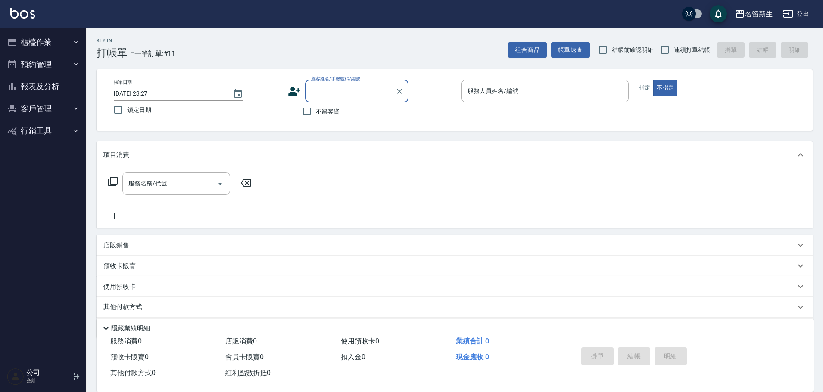
click at [56, 88] on button "報表及分析" at bounding box center [42, 86] width 79 height 22
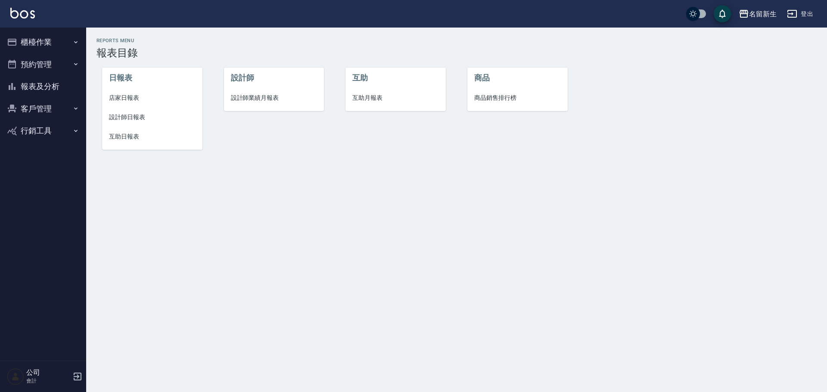
click at [126, 136] on span "互助日報表" at bounding box center [152, 136] width 87 height 9
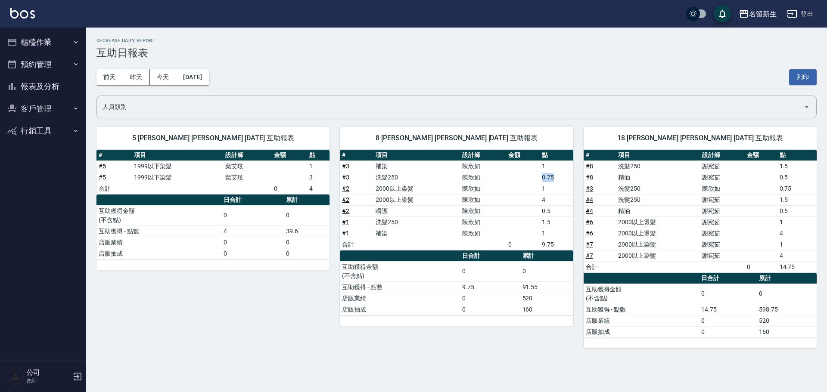
drag, startPoint x: 553, startPoint y: 177, endPoint x: 526, endPoint y: 180, distance: 26.4
click at [526, 180] on tr "# 3 洗髮250 [PERSON_NAME]0.75" at bounding box center [456, 177] width 233 height 11
click at [510, 357] on div "名留新生 [DATE] 互助日報表 列印時間： [DATE][PHONE_NUMBER]:27 Decrease Daily Report 互助日報表 [DA…" at bounding box center [456, 193] width 741 height 331
drag, startPoint x: 724, startPoint y: 309, endPoint x: 698, endPoint y: 309, distance: 26.3
click at [698, 309] on tr "互助獲得 - 點數 14.75 598.75" at bounding box center [700, 309] width 233 height 11
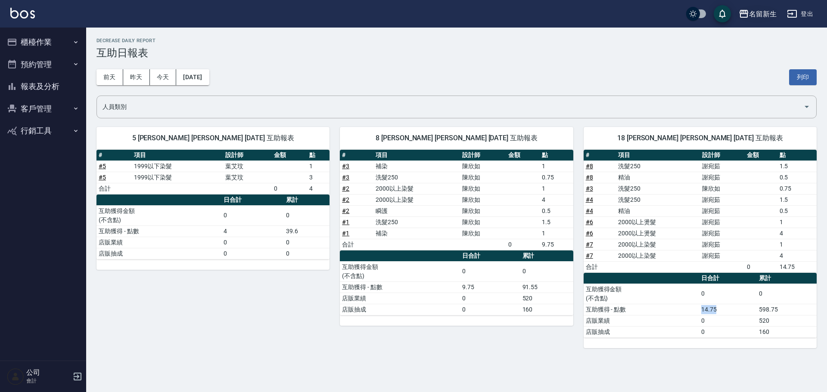
click at [771, 11] on div "名留新生" at bounding box center [763, 14] width 28 height 11
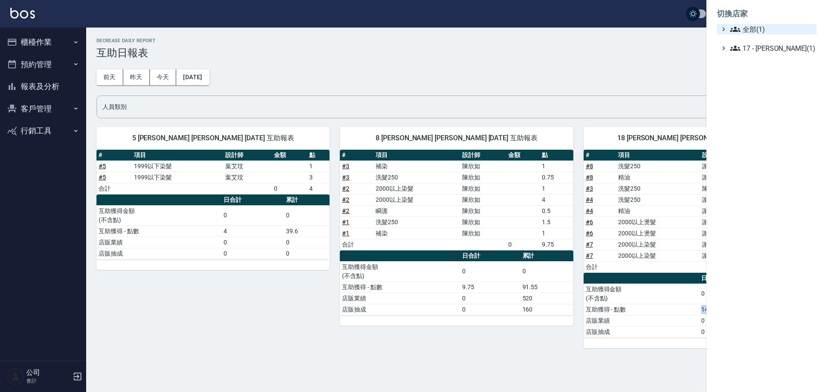
click at [769, 31] on span "全部(1)" at bounding box center [771, 29] width 83 height 10
click at [632, 61] on div at bounding box center [413, 196] width 827 height 392
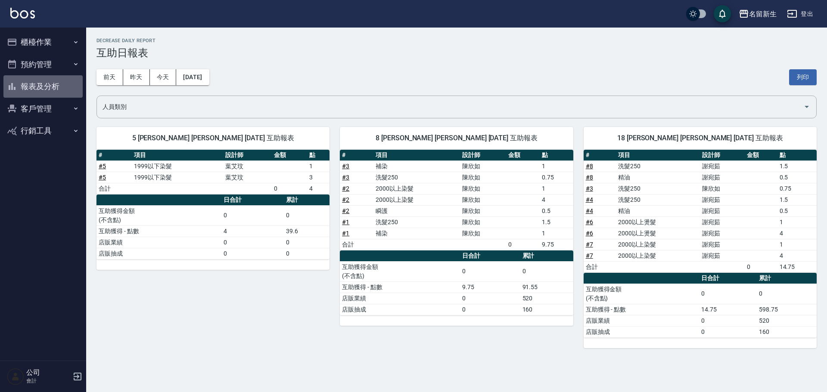
click at [59, 84] on button "報表及分析" at bounding box center [42, 86] width 79 height 22
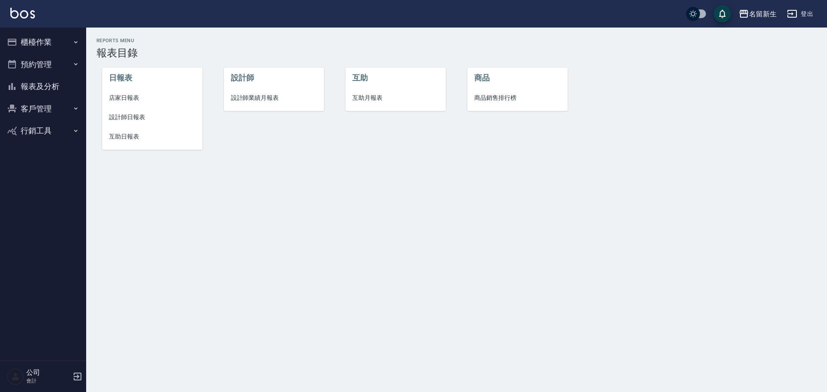
click at [370, 95] on span "互助月報表" at bounding box center [395, 97] width 87 height 9
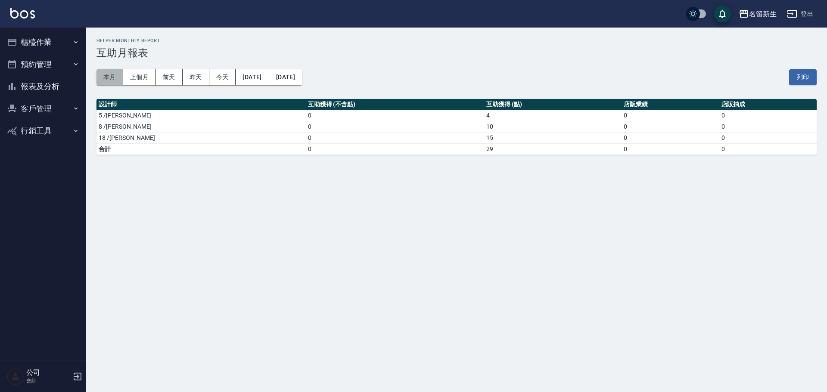
click at [108, 74] on button "本月" at bounding box center [109, 77] width 27 height 16
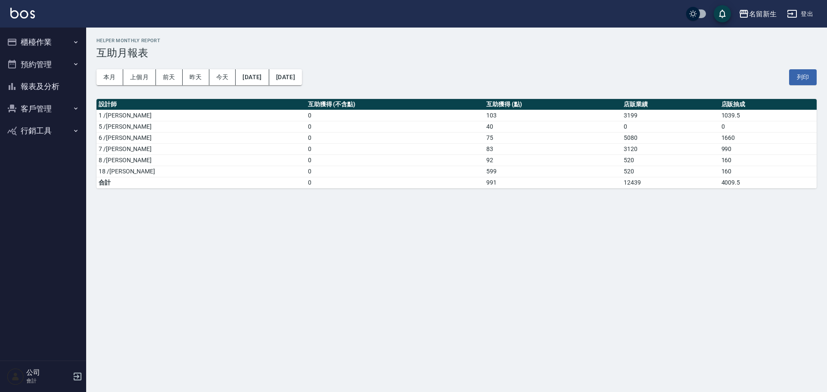
click at [794, 14] on icon "button" at bounding box center [792, 14] width 10 height 10
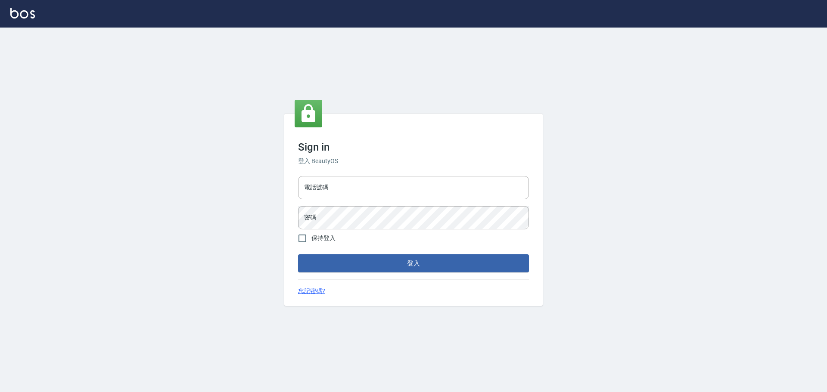
type input "032806709"
click at [357, 258] on button "登入" at bounding box center [413, 264] width 231 height 18
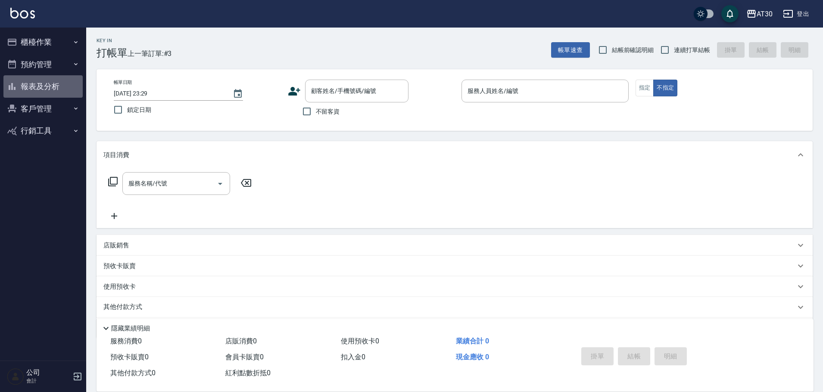
click at [62, 87] on button "報表及分析" at bounding box center [42, 86] width 79 height 22
